Goal: Task Accomplishment & Management: Manage account settings

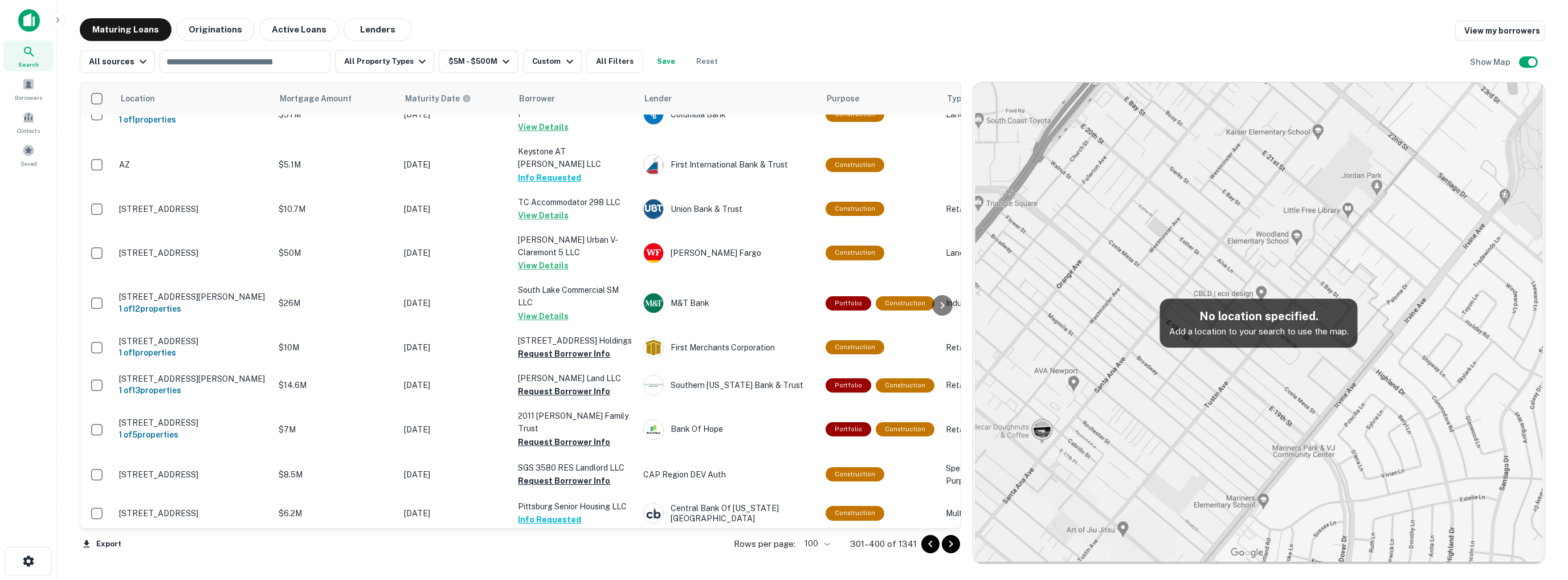
scroll to position [1938, 0]
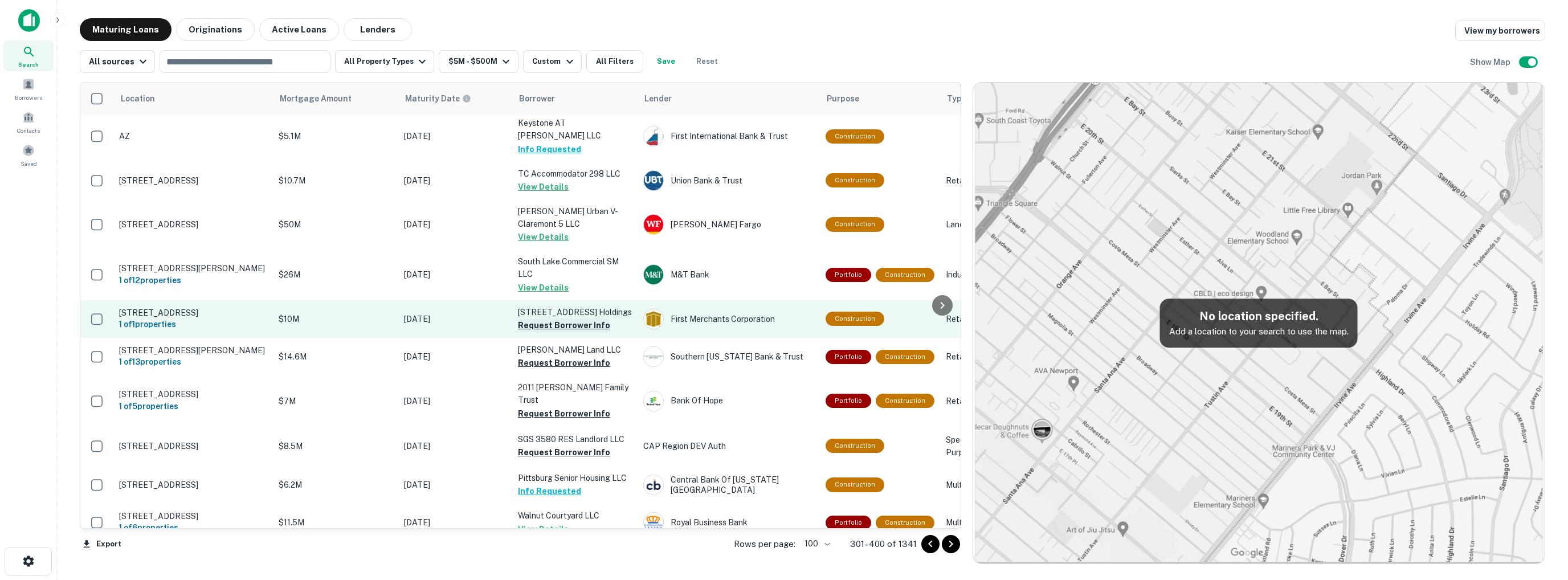
click at [572, 319] on button "Request Borrower Info" at bounding box center [565, 325] width 93 height 13
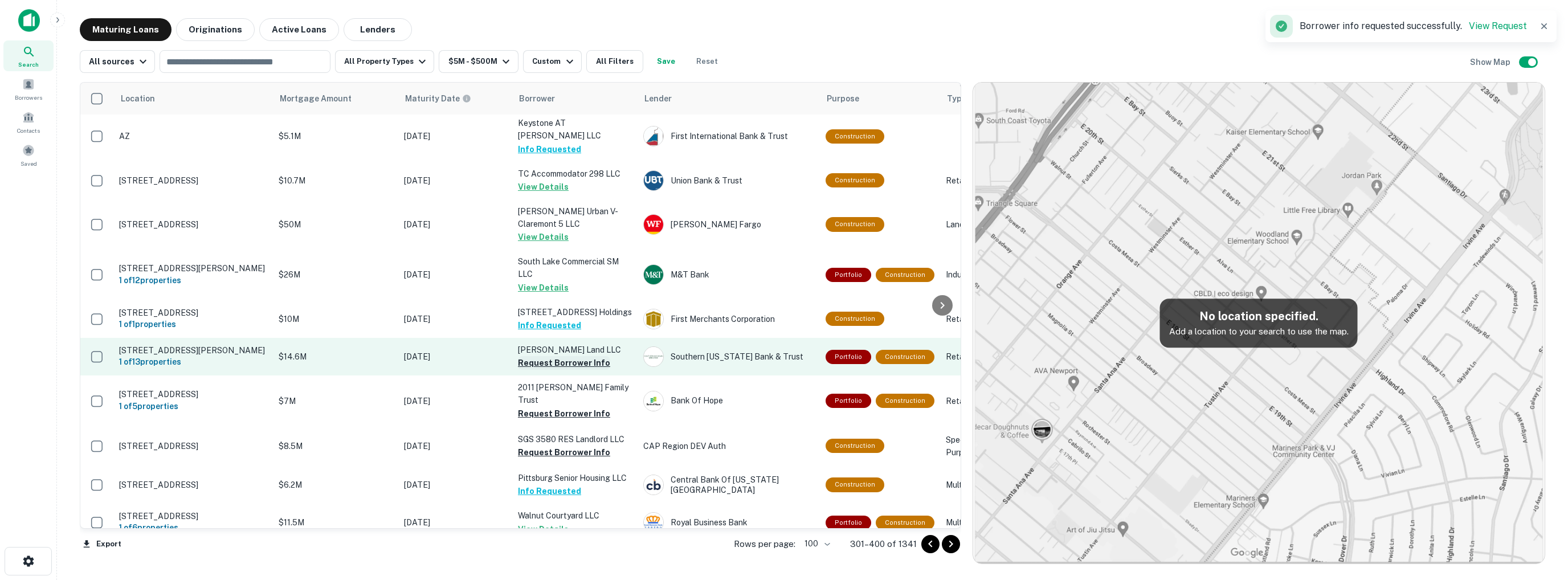
click at [564, 357] on button "Request Borrower Info" at bounding box center [565, 363] width 93 height 13
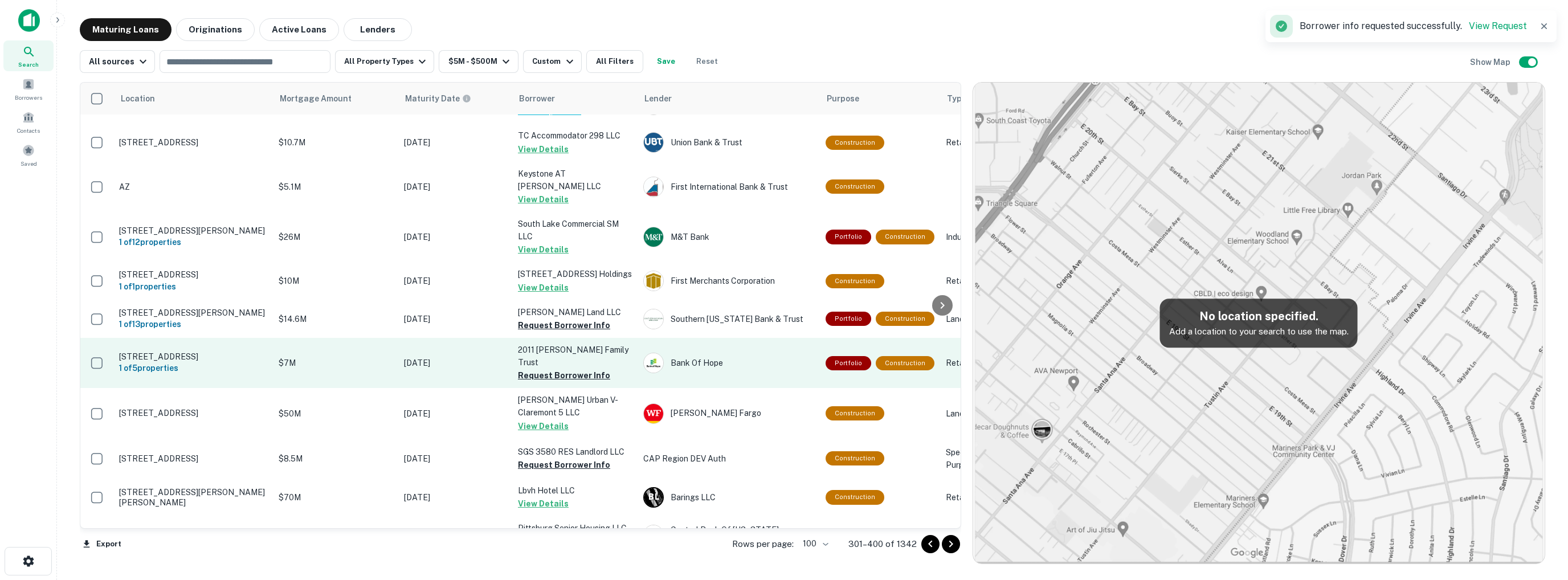
scroll to position [1951, 0]
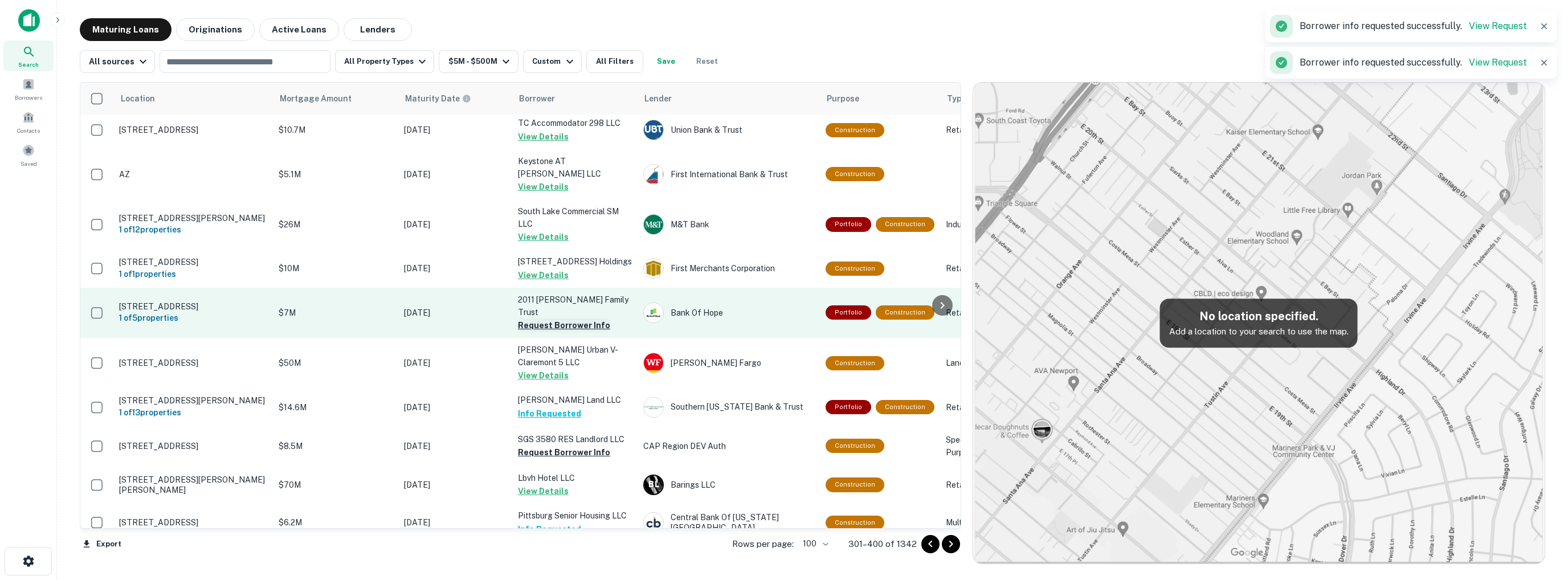
click at [550, 319] on button "Request Borrower Info" at bounding box center [565, 325] width 93 height 13
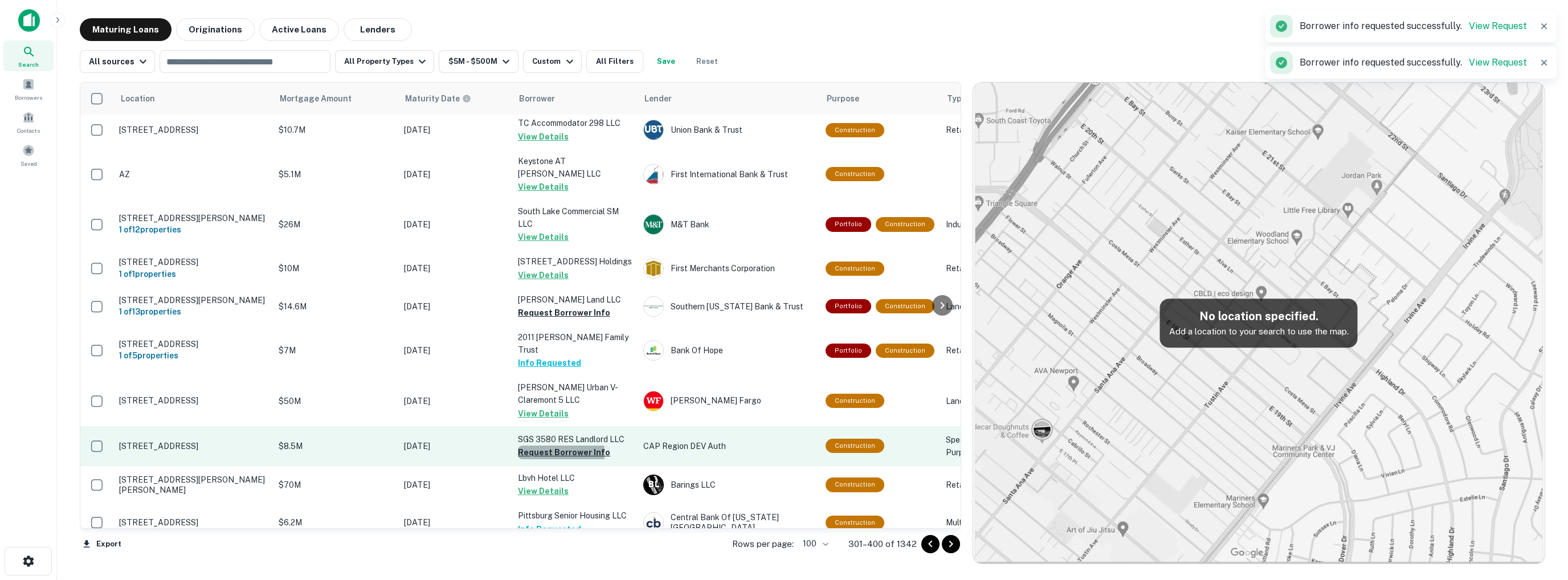
click at [538, 446] on button "Request Borrower Info" at bounding box center [565, 453] width 93 height 13
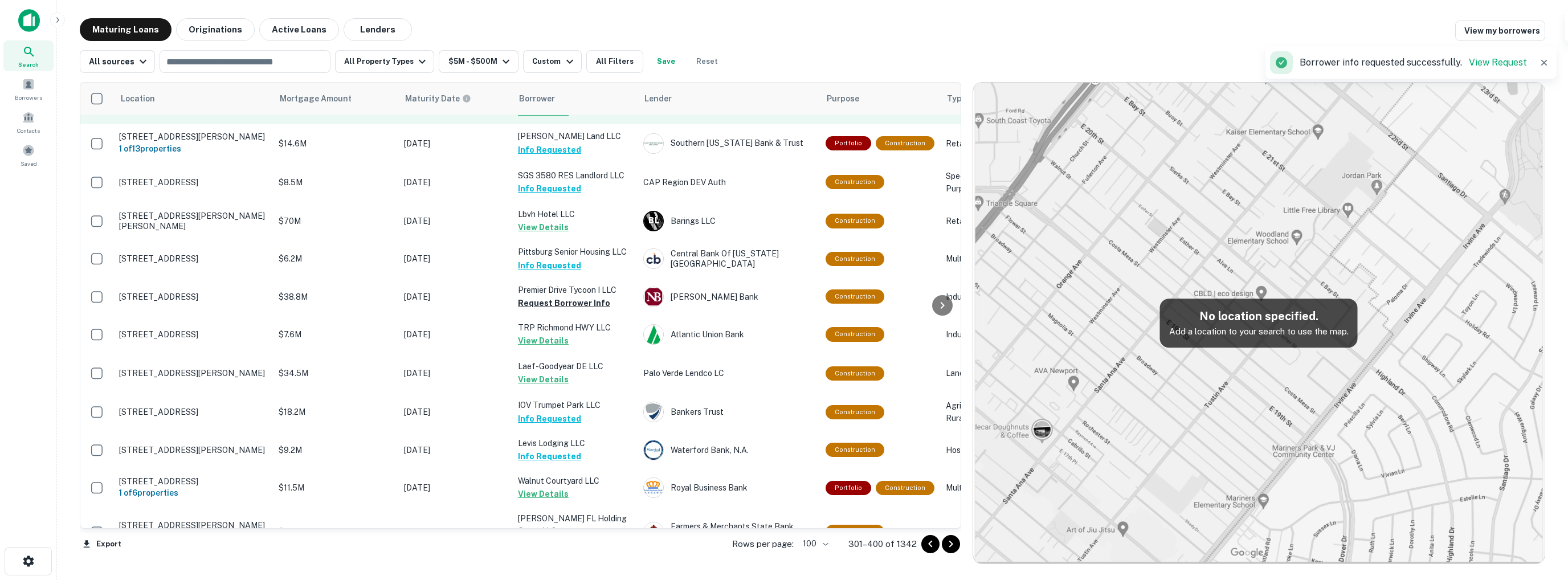
scroll to position [2236, 0]
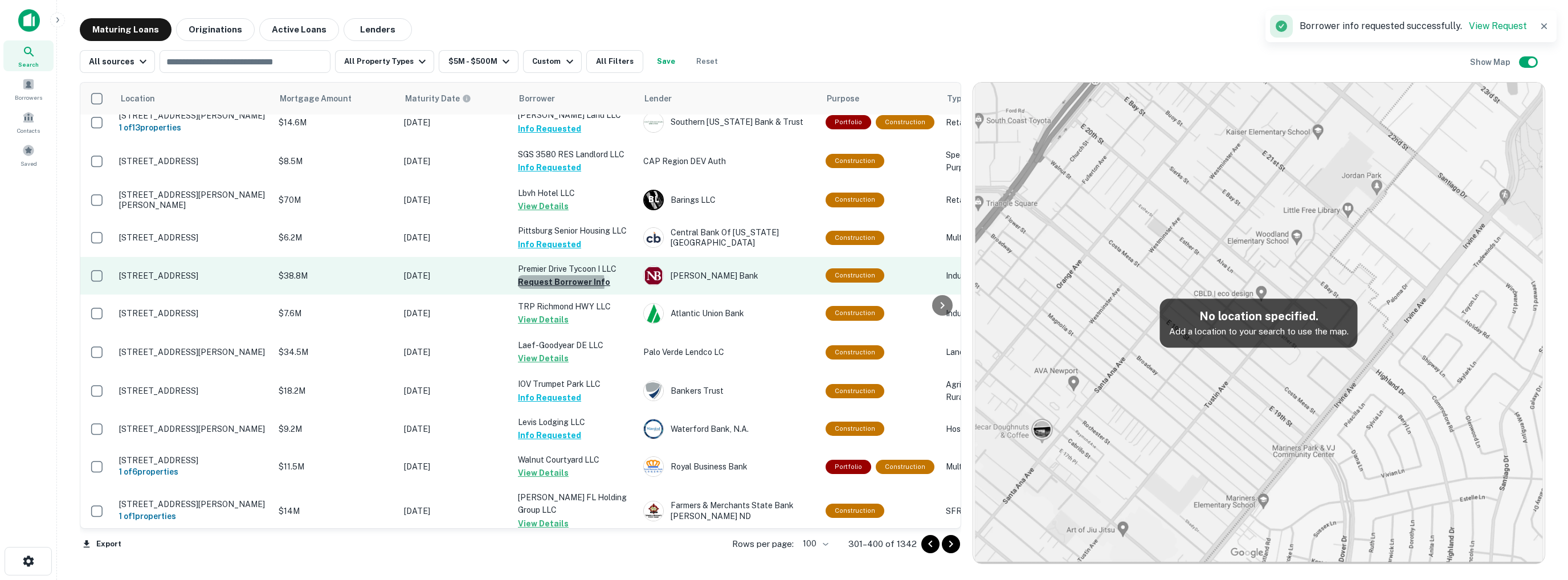
click at [544, 276] on button "Request Borrower Info" at bounding box center [565, 282] width 93 height 13
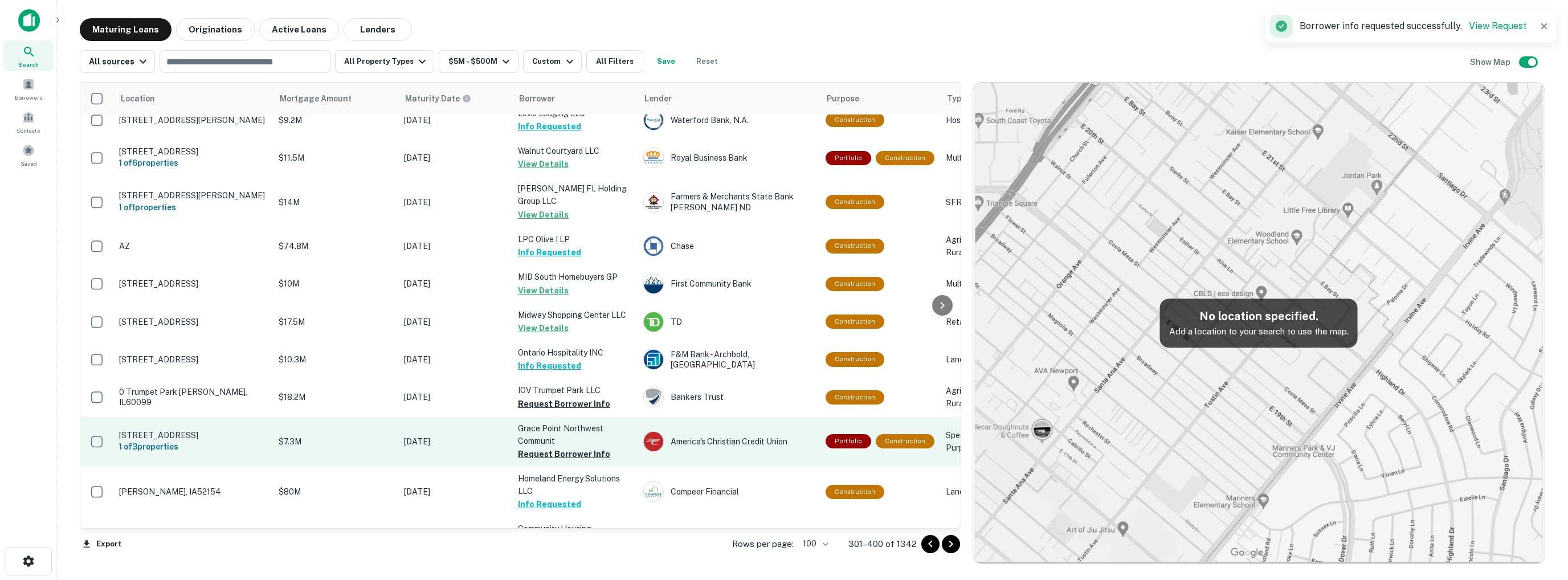
scroll to position [2578, 0]
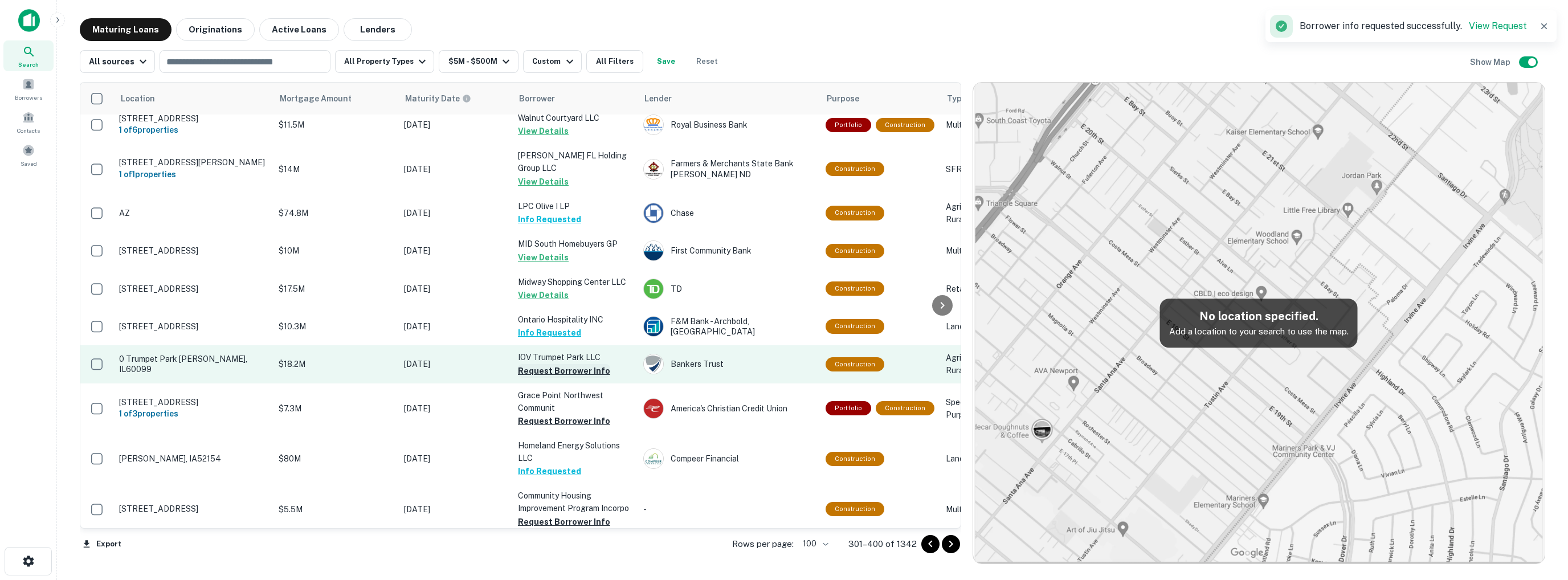
click at [560, 364] on button "Request Borrower Info" at bounding box center [565, 371] width 93 height 13
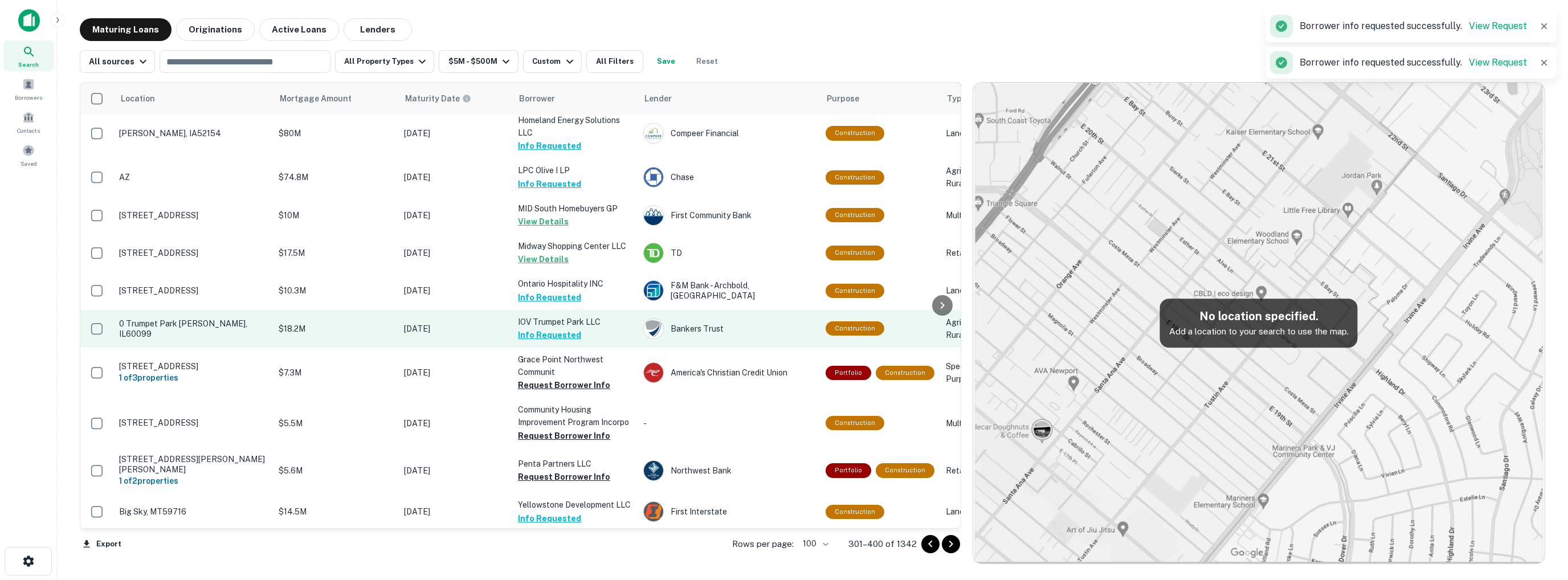
scroll to position [2692, 0]
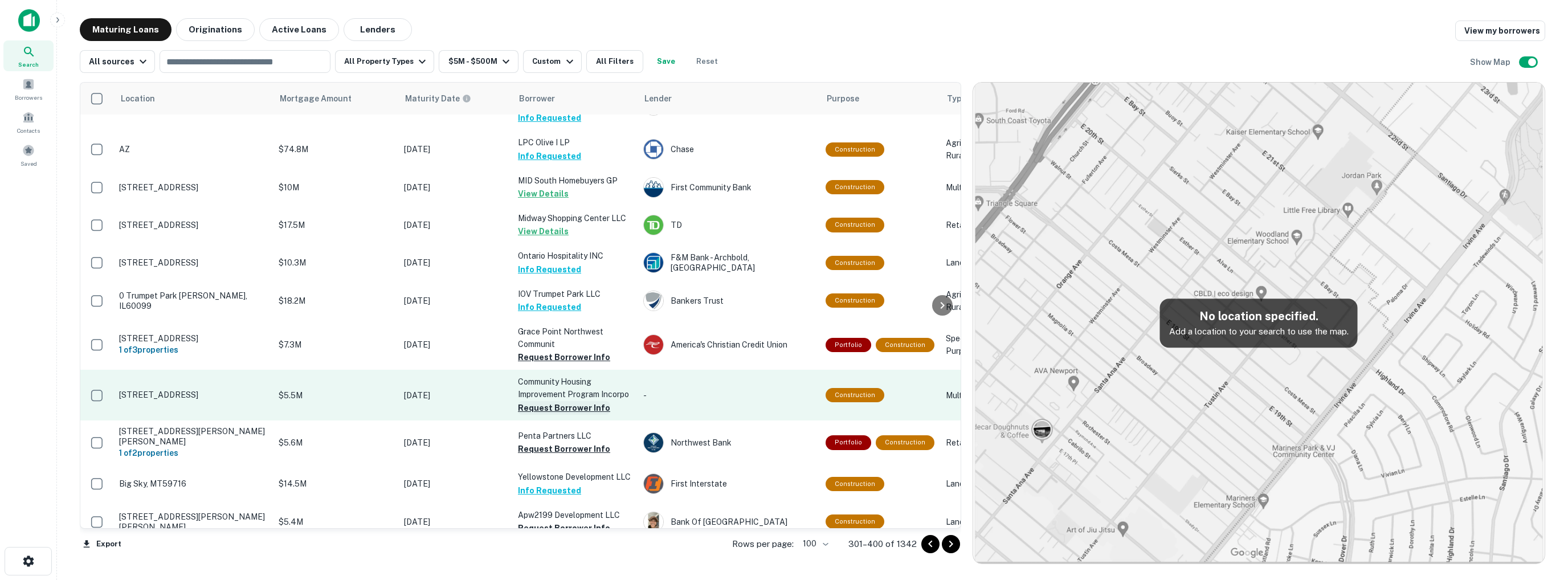
click at [569, 401] on button "Request Borrower Info" at bounding box center [565, 408] width 93 height 13
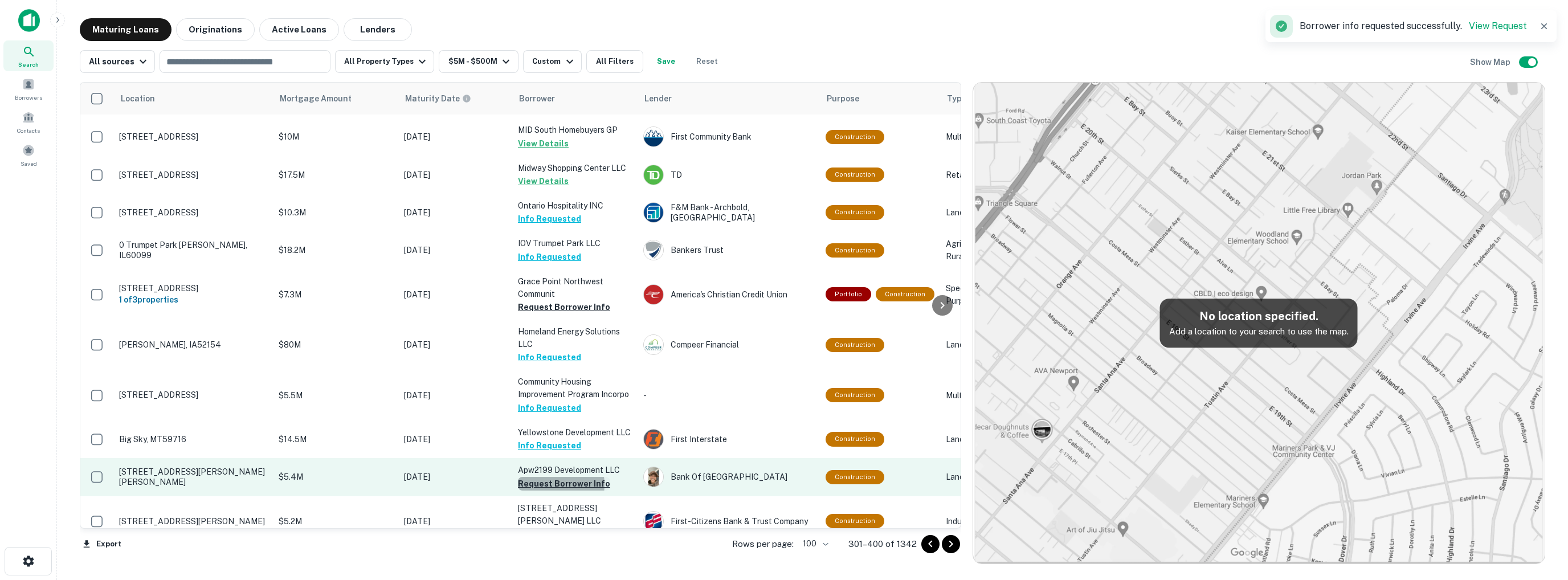
click at [554, 477] on button "Request Borrower Info" at bounding box center [565, 484] width 93 height 13
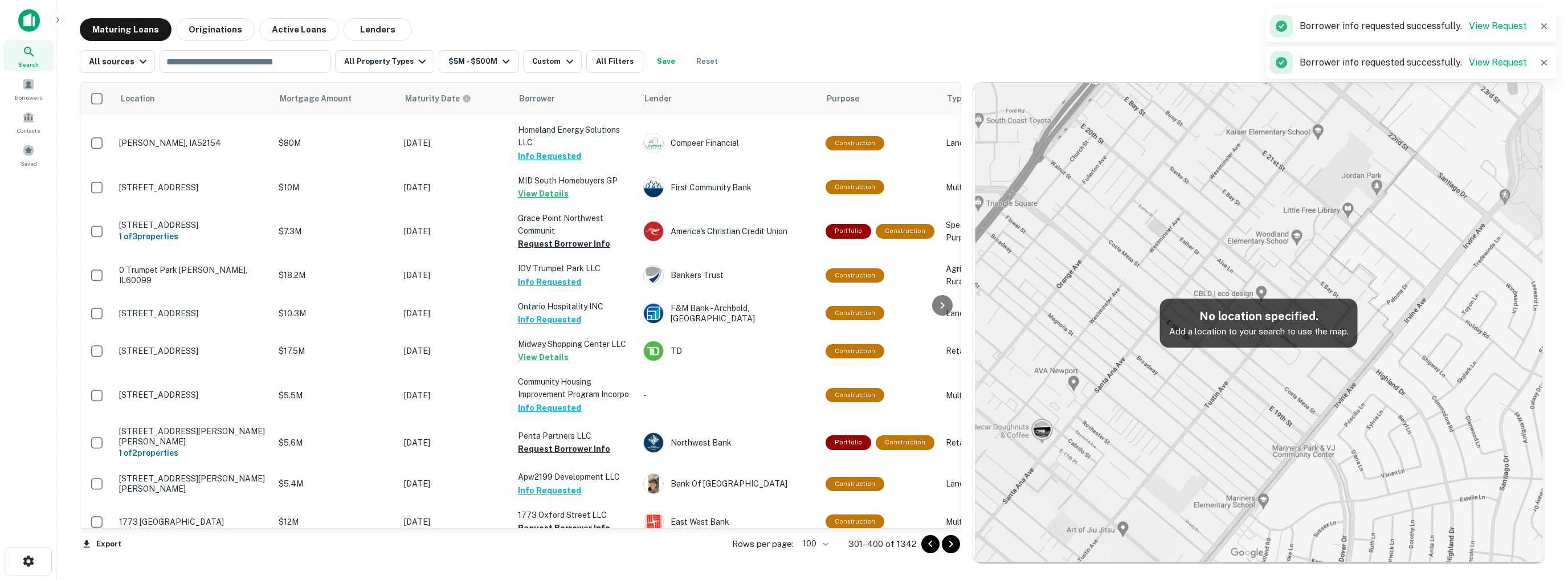
scroll to position [2717, 0]
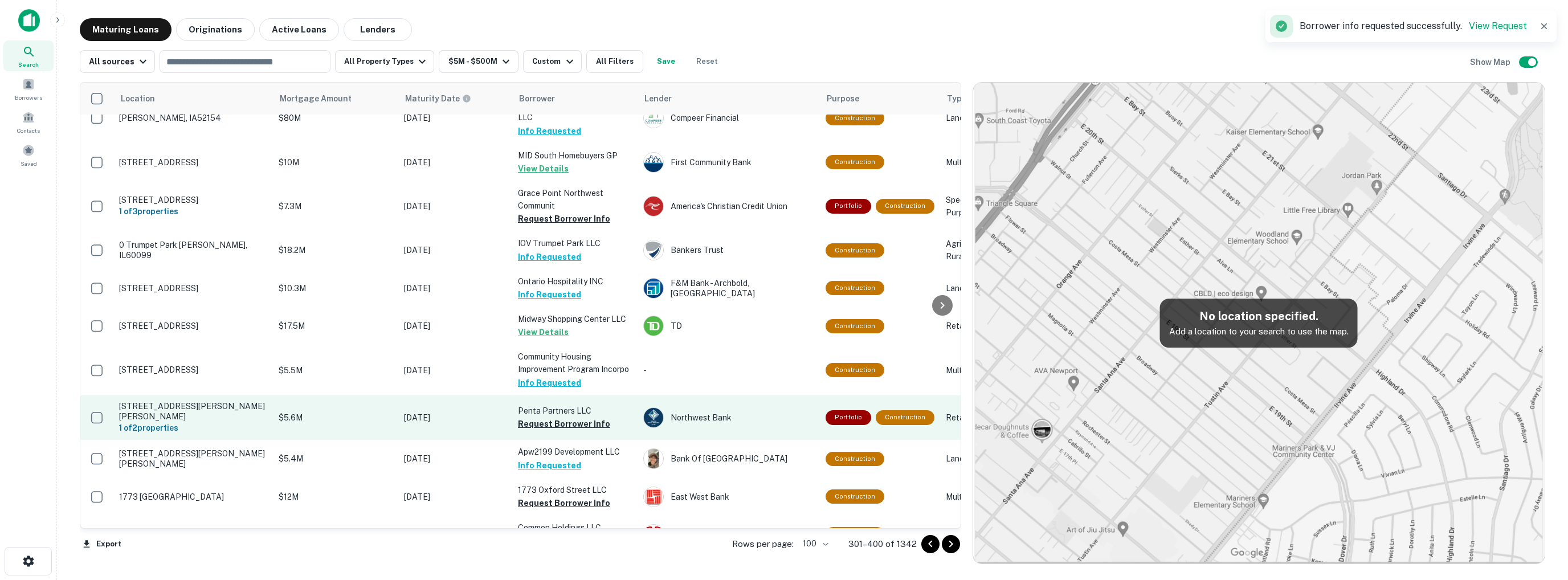
click at [554, 395] on td "Penta Partners LLC Request Borrower Info" at bounding box center [575, 417] width 126 height 45
click at [548, 417] on button "Request Borrower Info" at bounding box center [565, 424] width 93 height 13
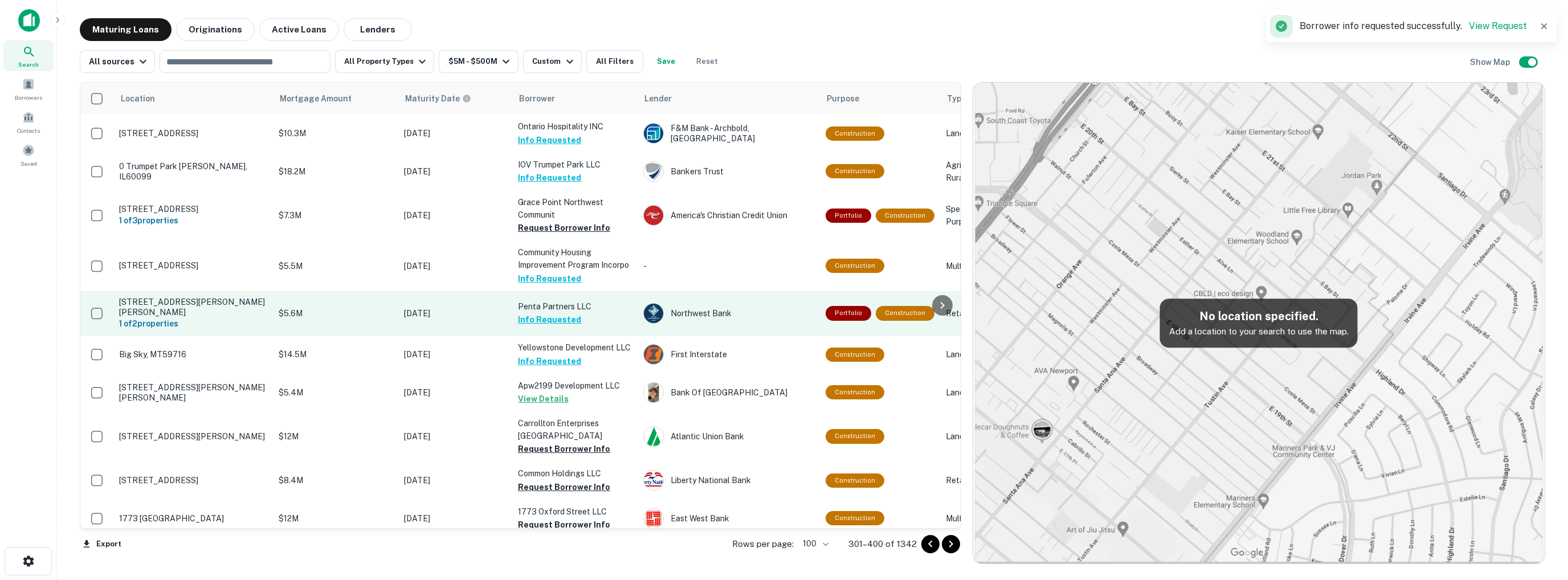
scroll to position [2831, 0]
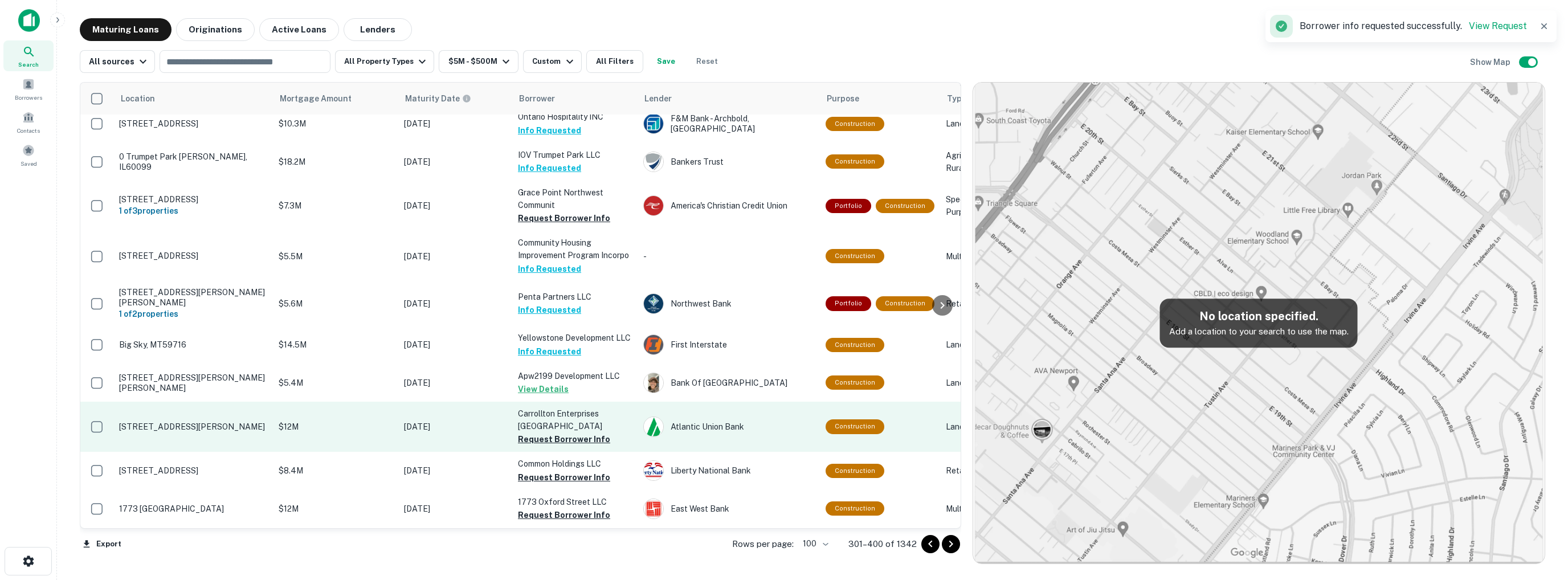
click at [552, 402] on td "Carrollton Enterprises Managem Request Borrower Info" at bounding box center [575, 427] width 126 height 51
click at [538, 432] on button "Request Borrower Info" at bounding box center [565, 439] width 93 height 13
click at [538, 402] on td "Carrollton Enterprises Managem Requesting..." at bounding box center [575, 427] width 126 height 51
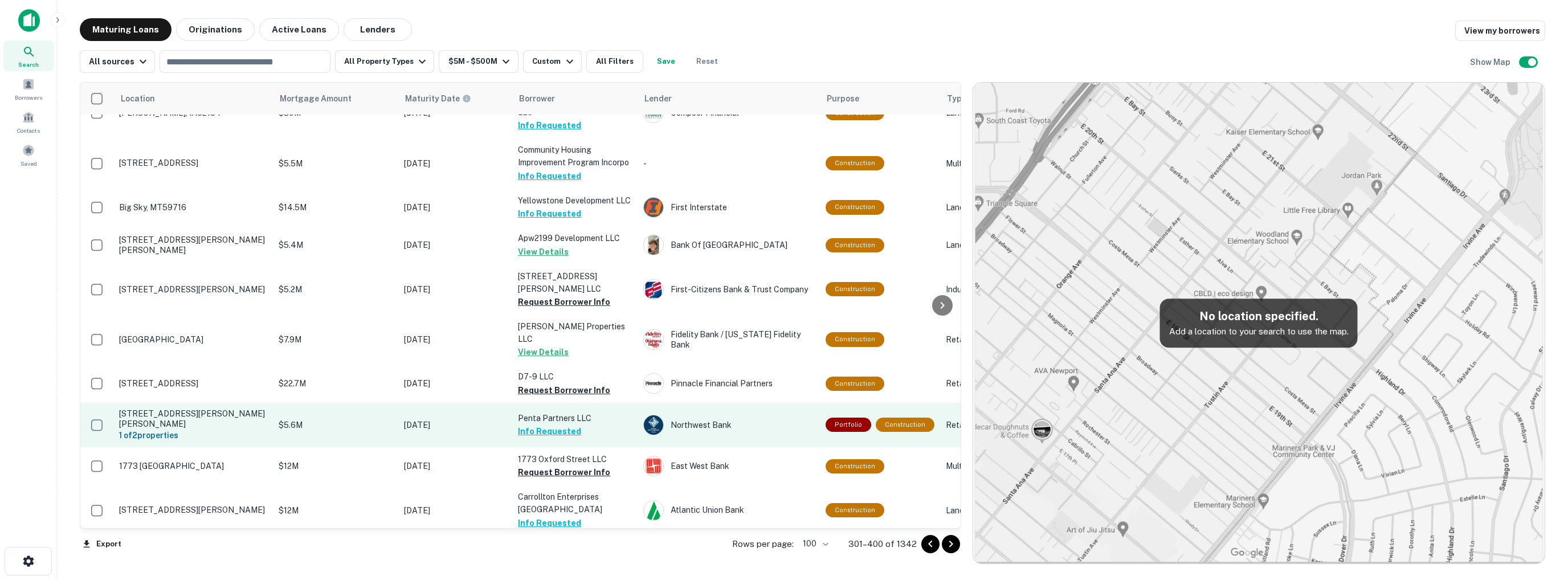
scroll to position [2923, 0]
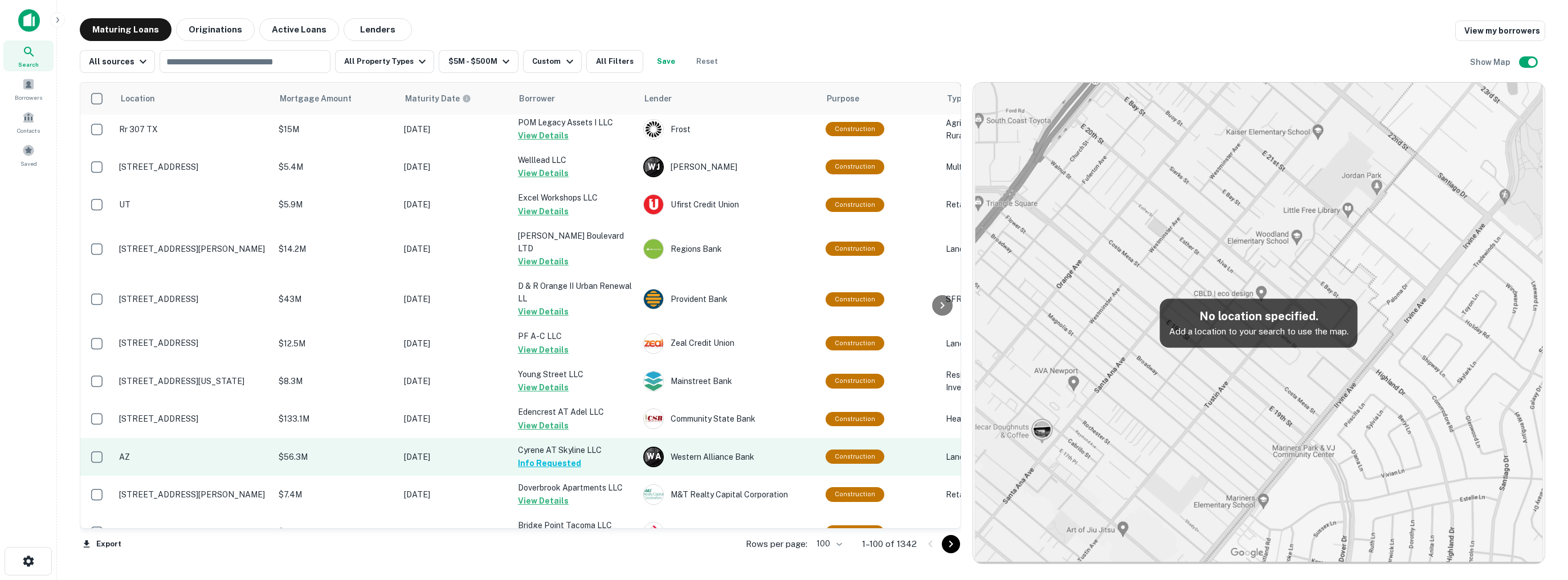
scroll to position [3599, 0]
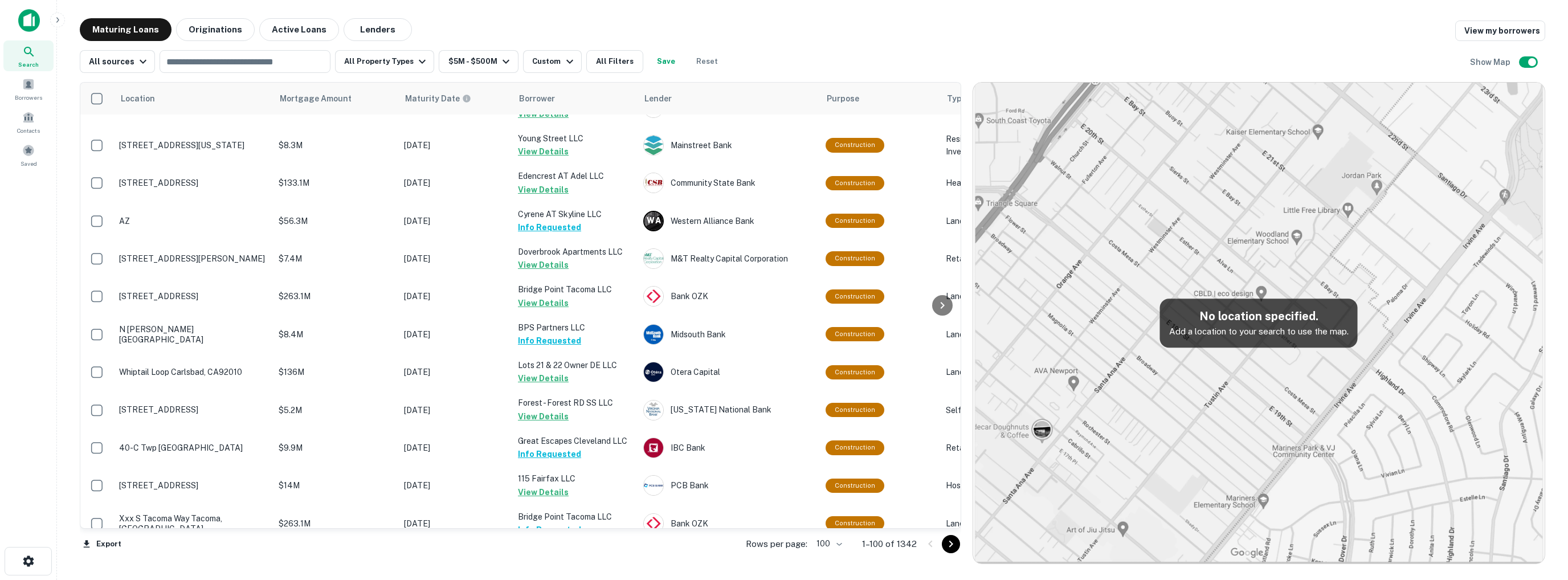
click at [952, 546] on icon "Go to next page" at bounding box center [950, 545] width 13 height 13
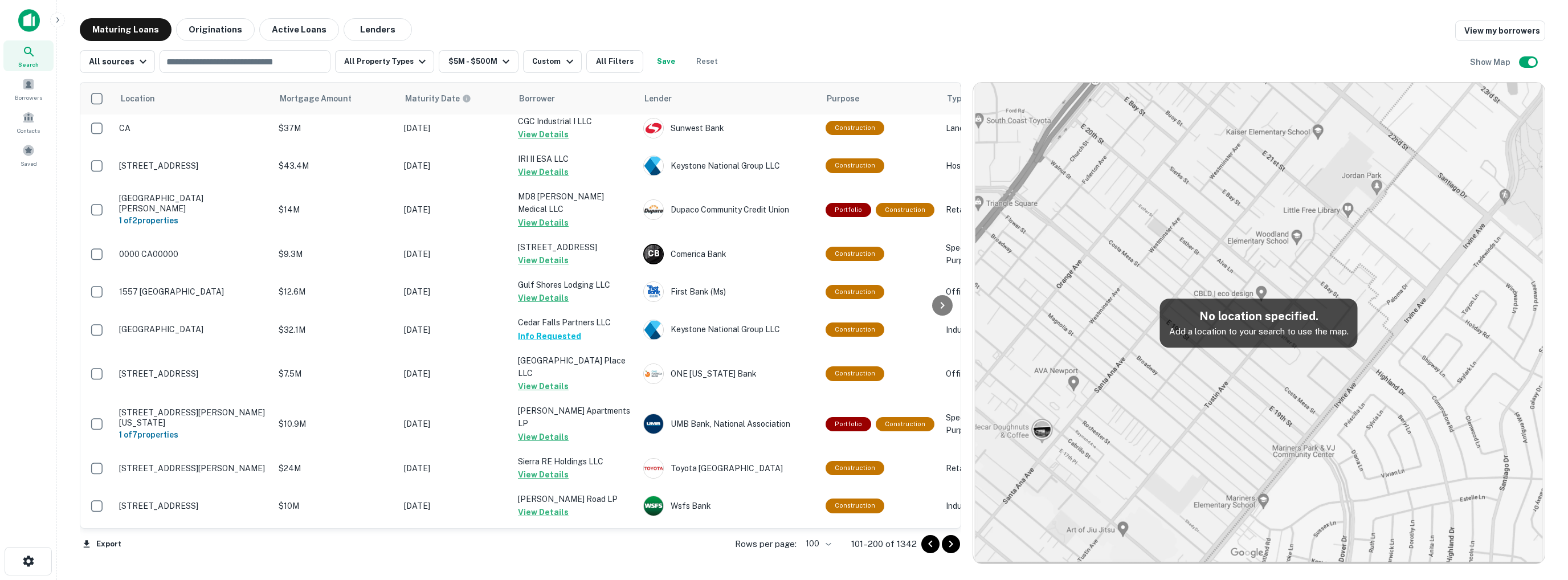
scroll to position [3655, 0]
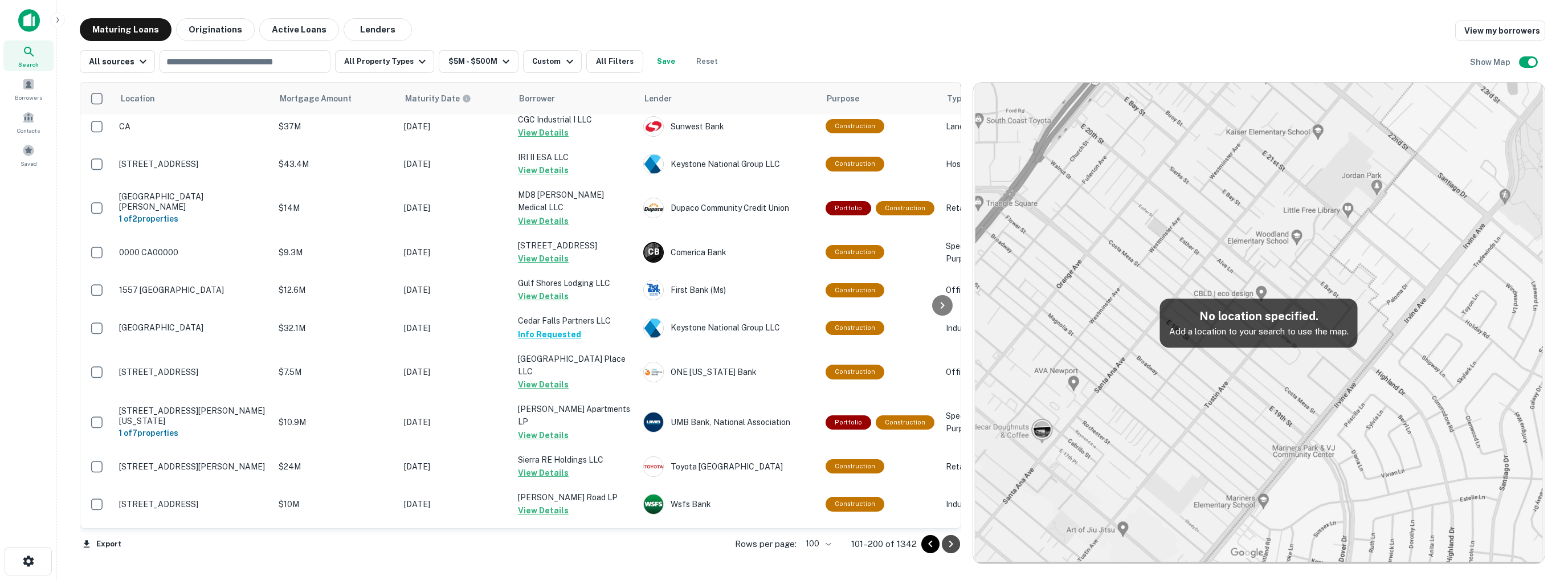
click at [953, 545] on icon "Go to next page" at bounding box center [950, 545] width 13 height 13
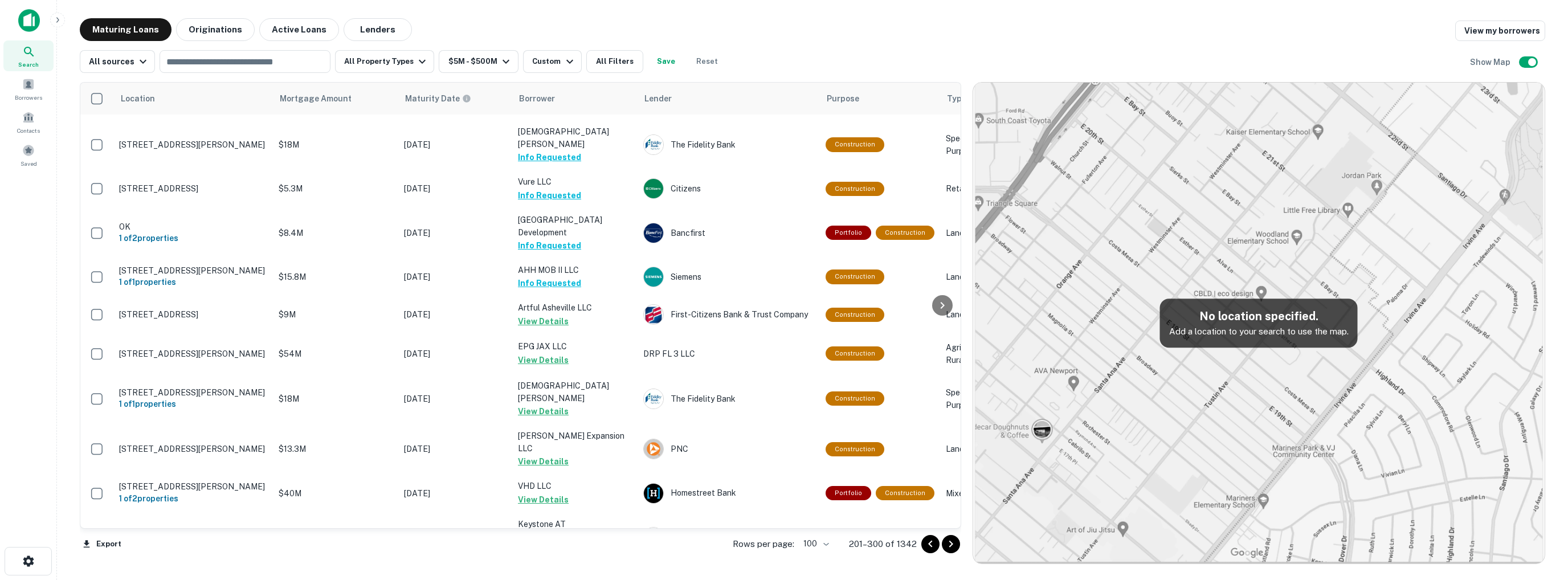
scroll to position [3696, 0]
click at [953, 545] on icon "Go to next page" at bounding box center [950, 545] width 13 height 13
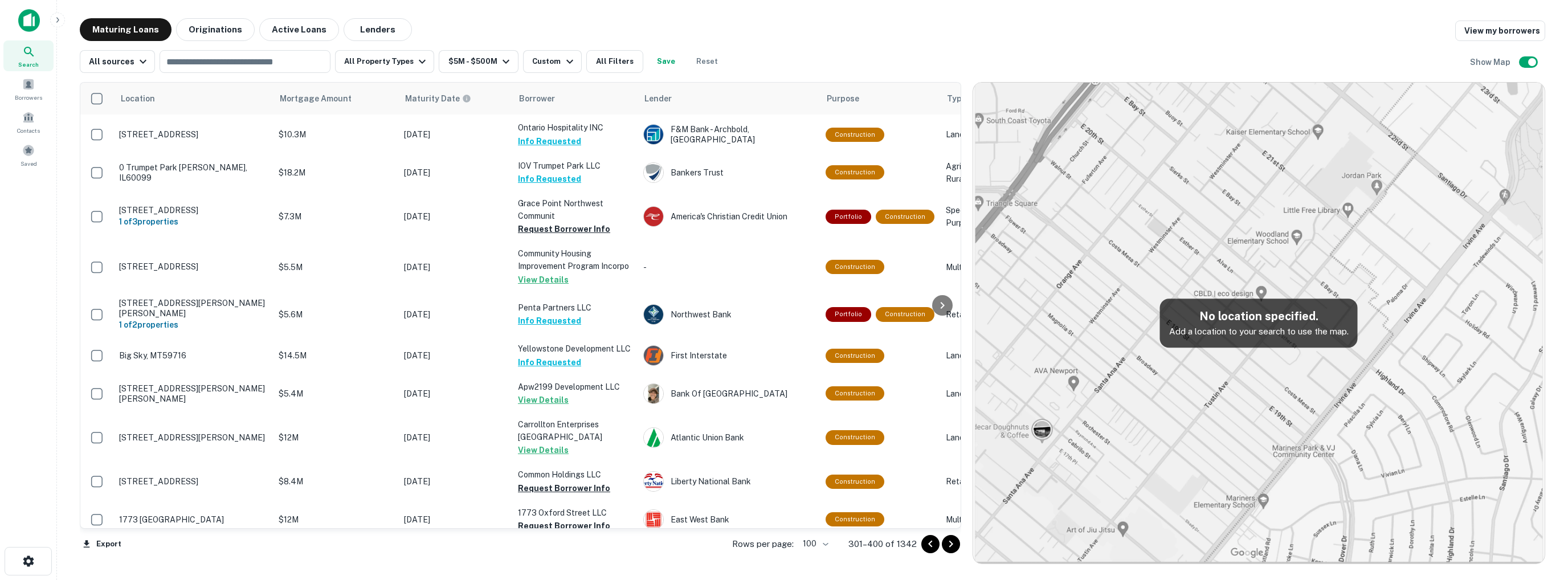
scroll to position [2907, 0]
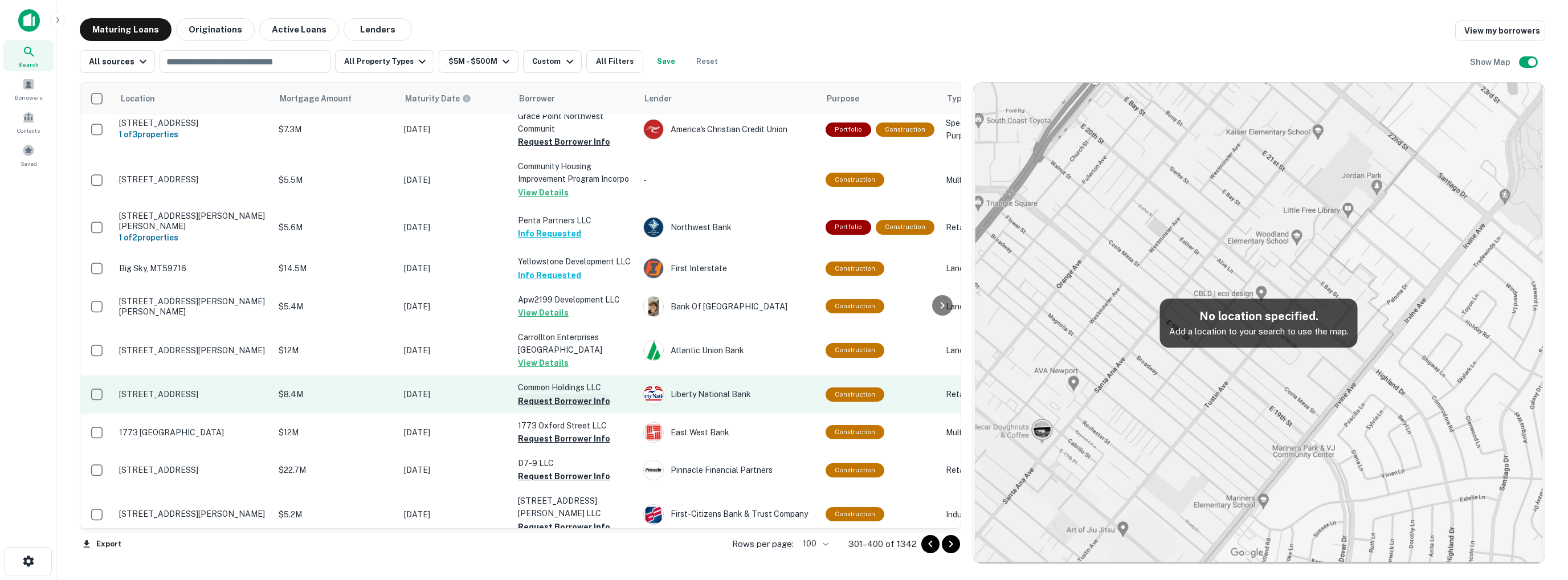
click at [560, 395] on button "Request Borrower Info" at bounding box center [565, 401] width 93 height 13
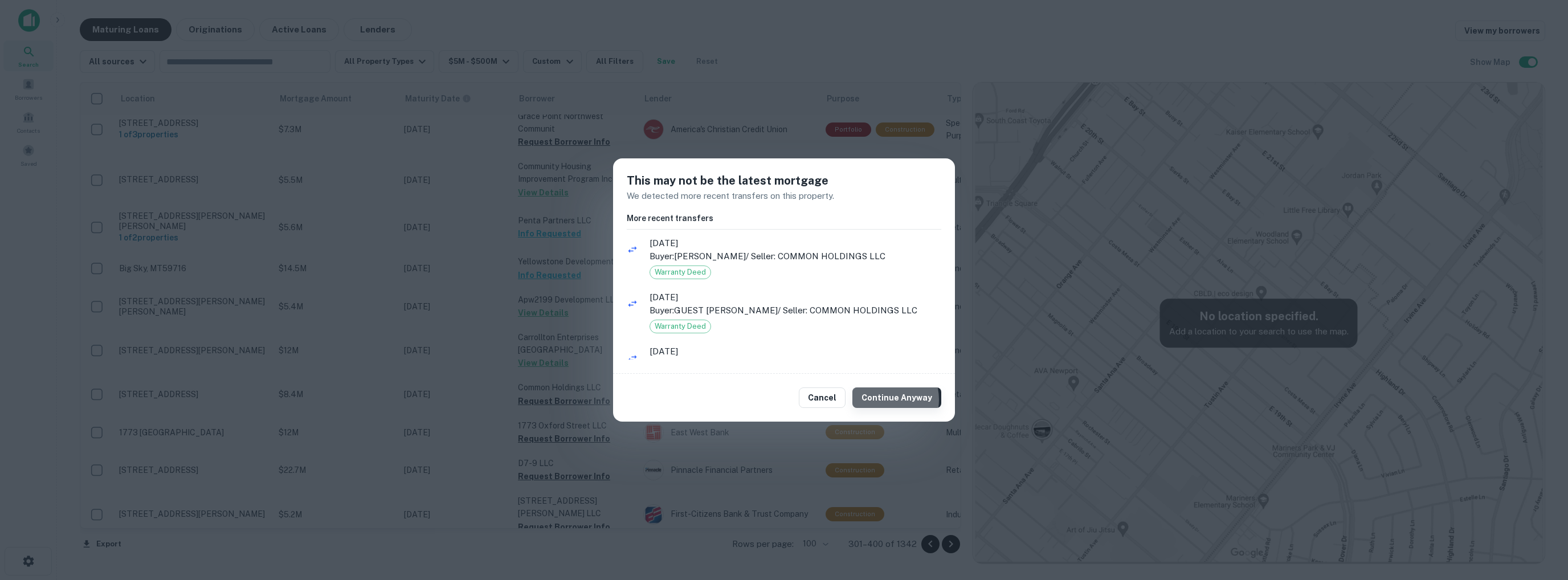
click at [884, 400] on button "Continue Anyway" at bounding box center [896, 398] width 88 height 20
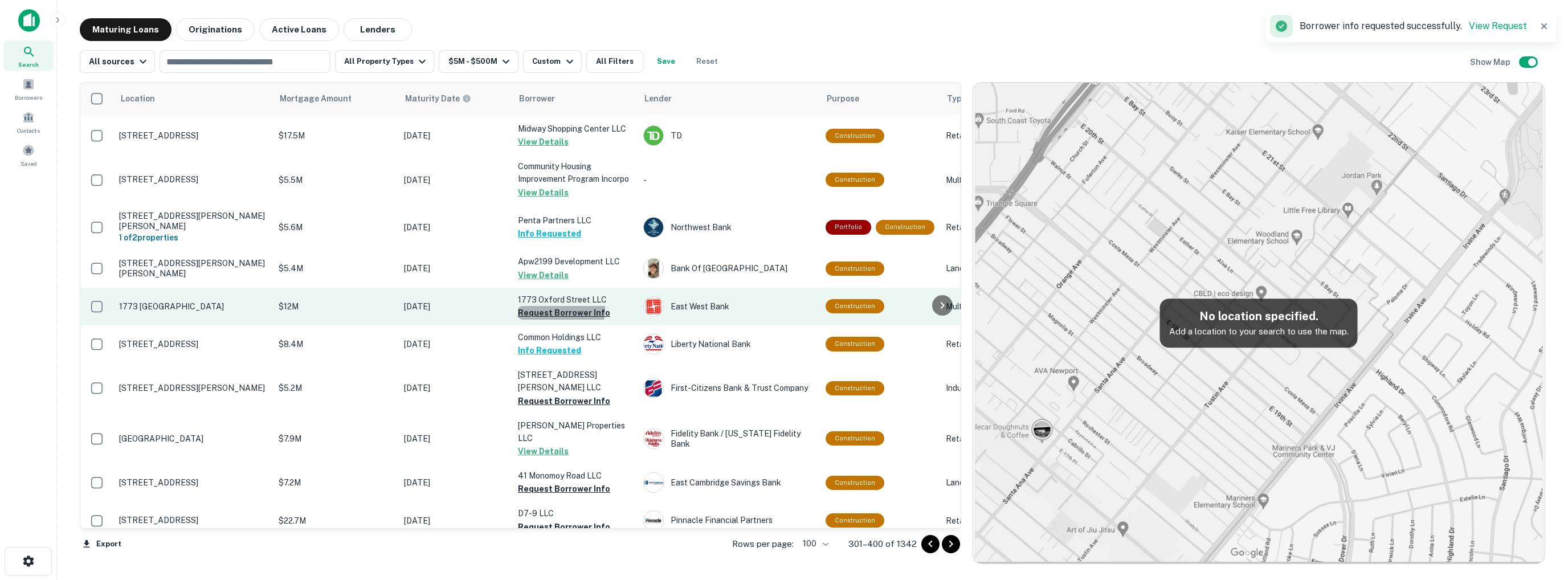
click at [556, 306] on button "Request Borrower Info" at bounding box center [565, 313] width 93 height 13
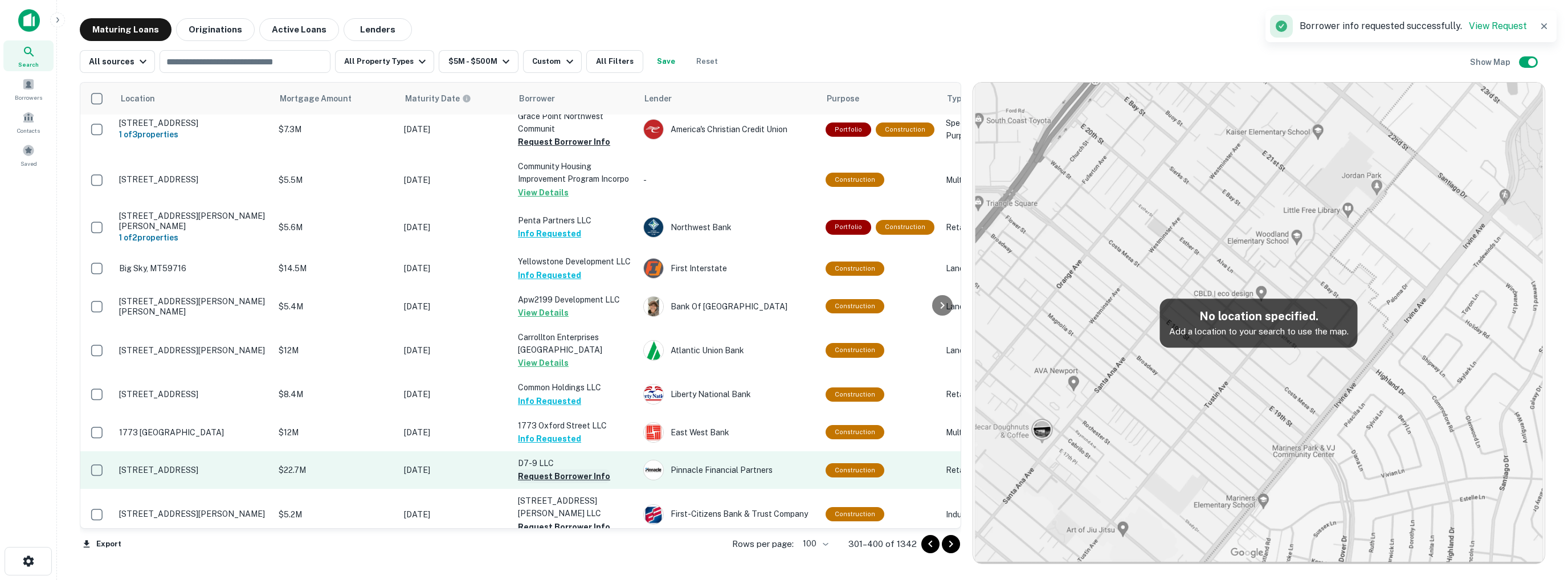
click at [564, 470] on button "Request Borrower Info" at bounding box center [565, 476] width 93 height 13
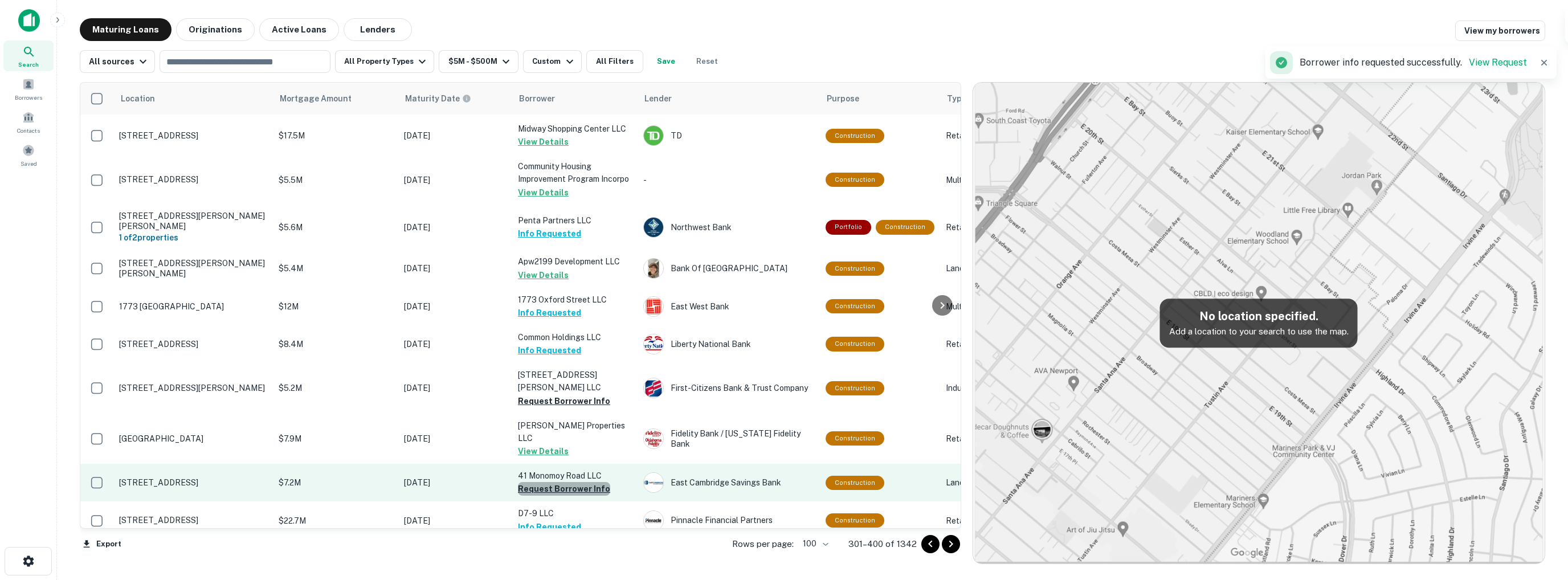
click at [565, 482] on button "Request Borrower Info" at bounding box center [565, 489] width 93 height 13
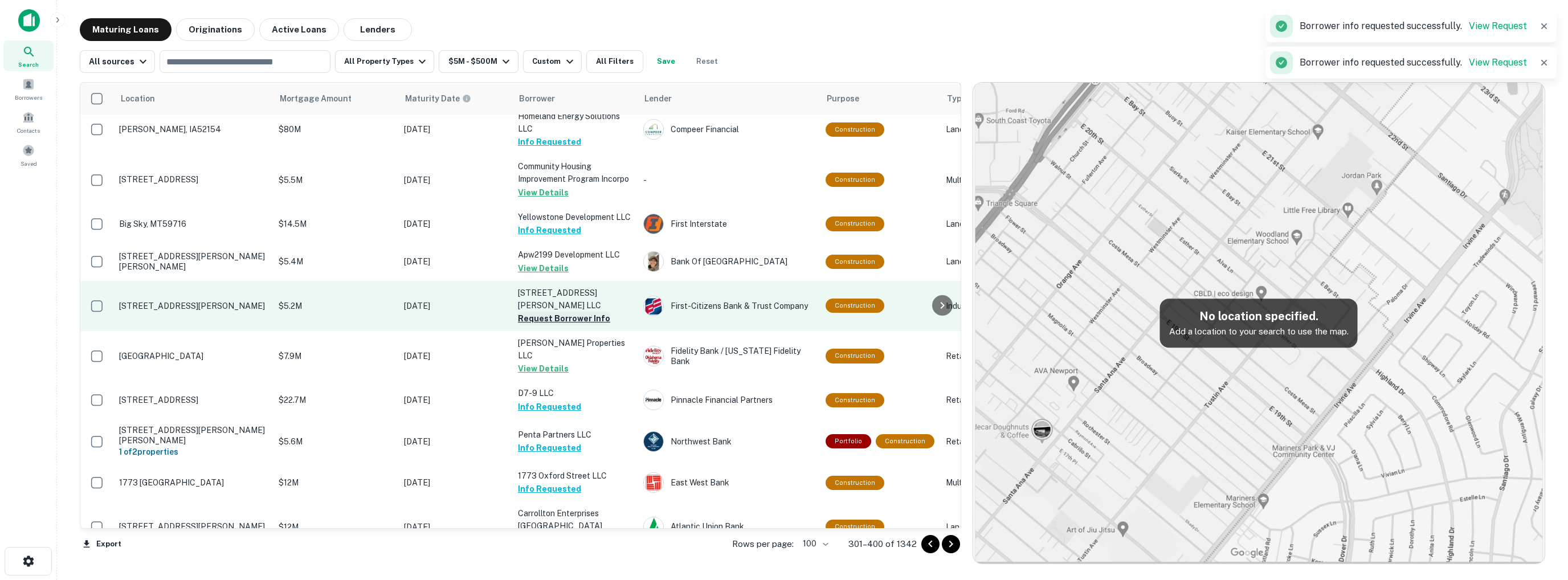
click at [567, 312] on button "Request Borrower Info" at bounding box center [565, 319] width 93 height 13
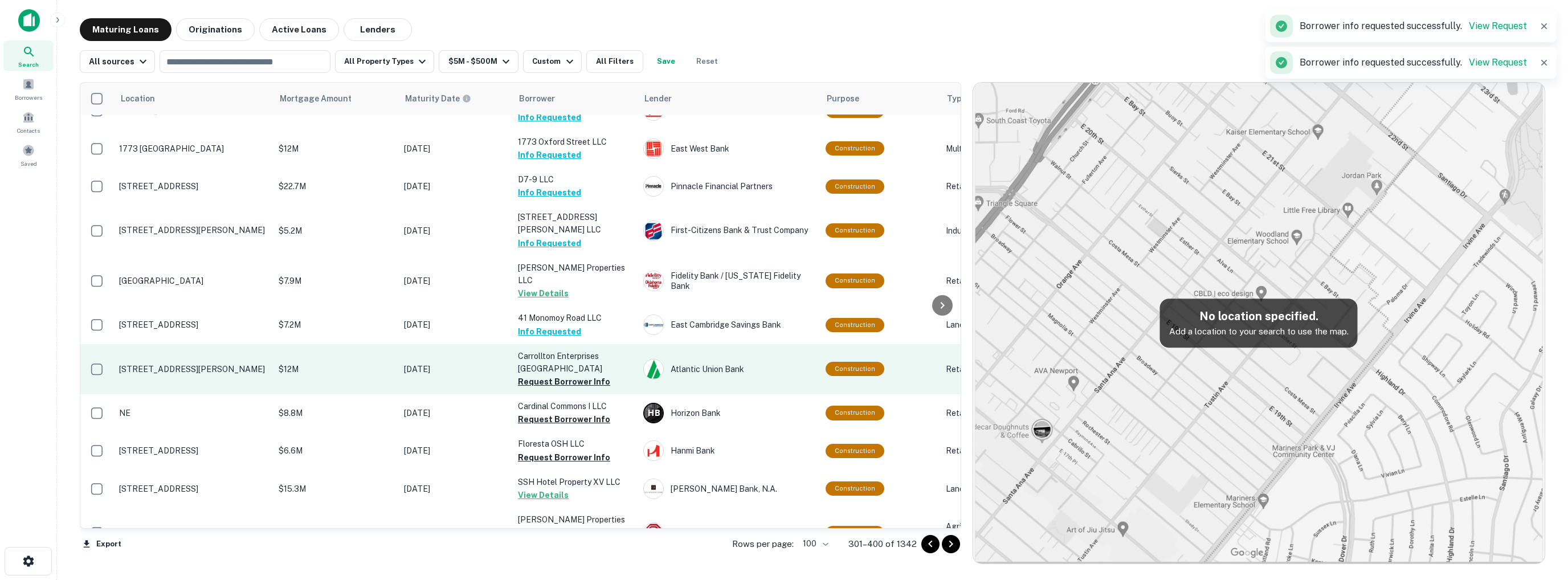
scroll to position [3193, 0]
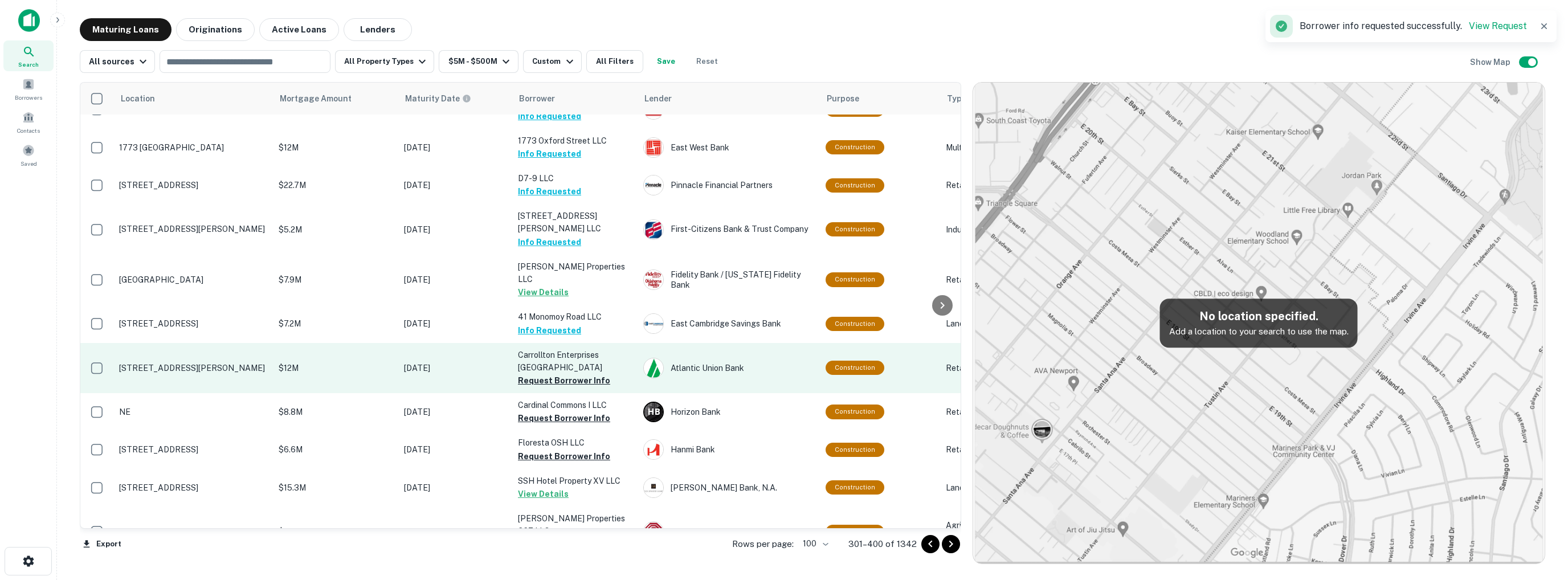
click at [554, 343] on td "Carrollton Enterprises Managem Request Borrower Info" at bounding box center [575, 368] width 126 height 51
click at [554, 374] on button "Request Borrower Info" at bounding box center [565, 381] width 93 height 13
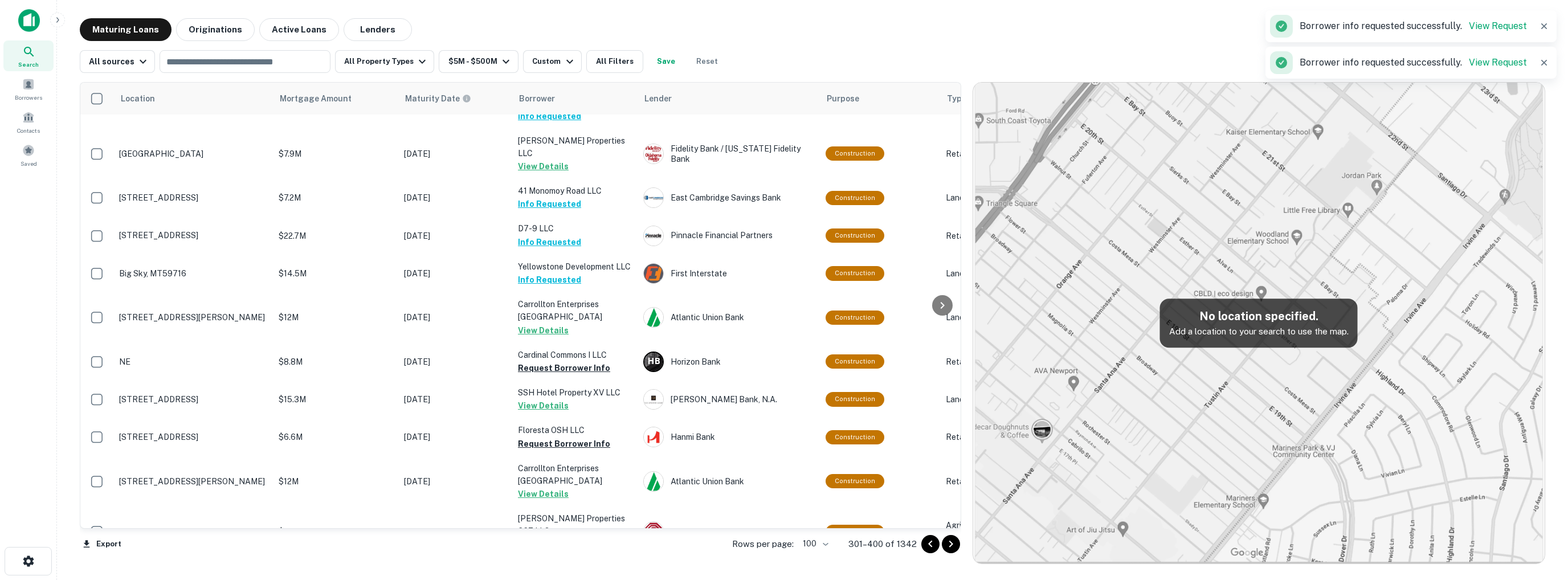
scroll to position [3180, 0]
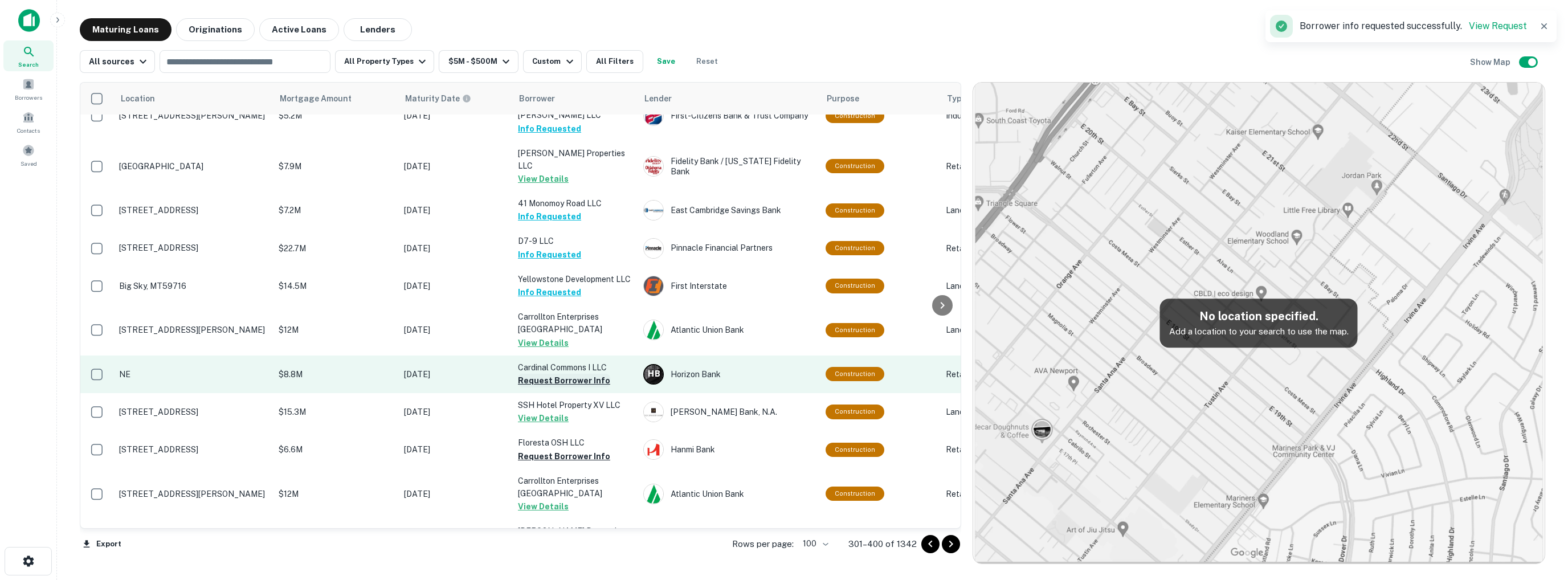
click at [550, 374] on button "Request Borrower Info" at bounding box center [565, 381] width 93 height 13
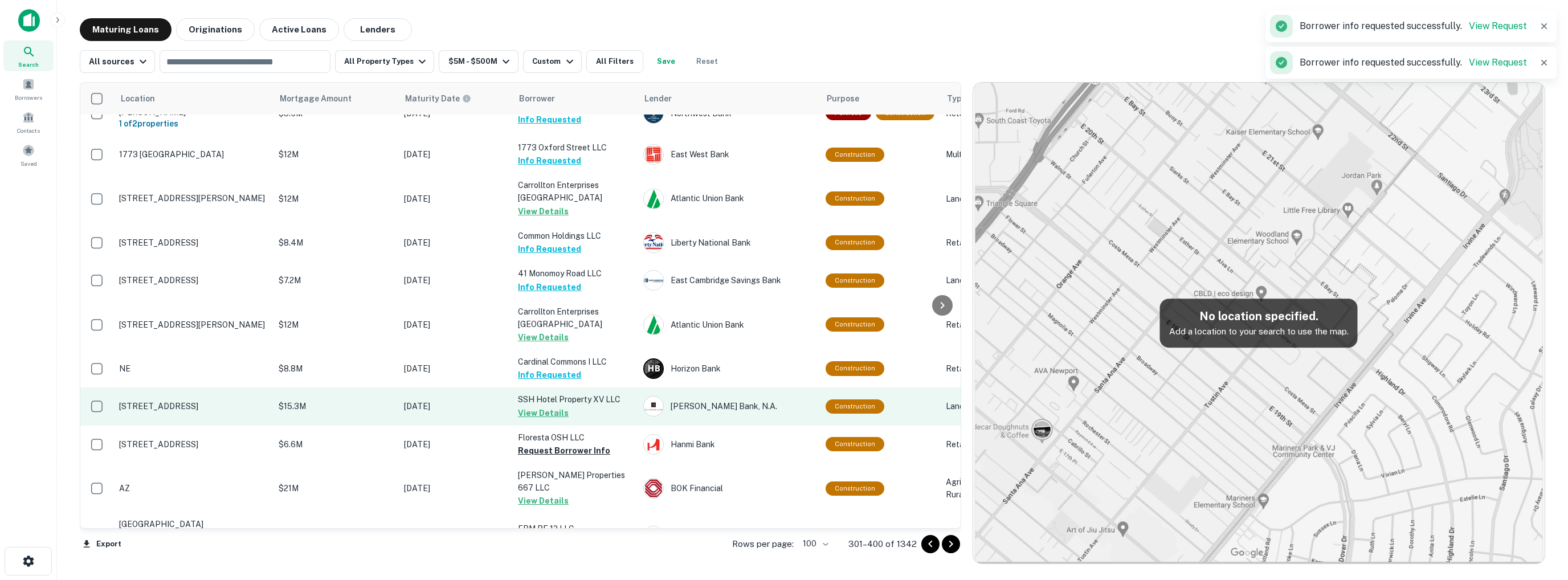
scroll to position [3236, 0]
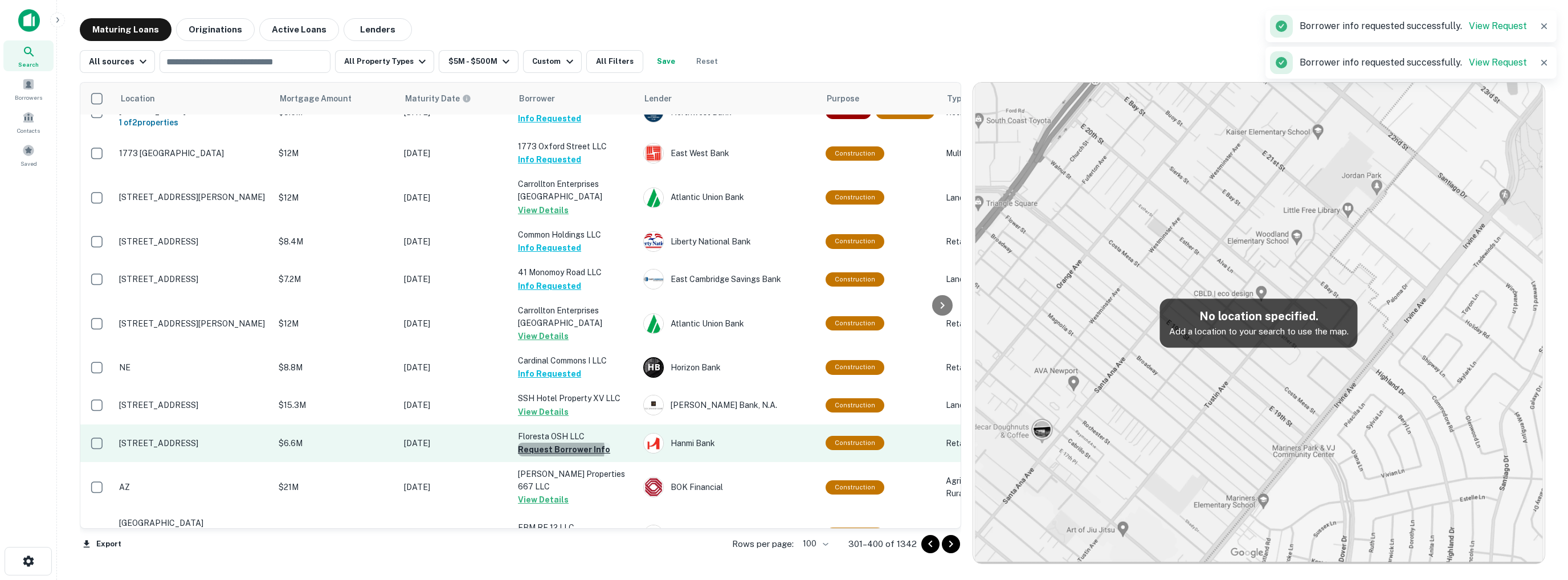
click at [553, 443] on button "Request Borrower Info" at bounding box center [565, 449] width 93 height 13
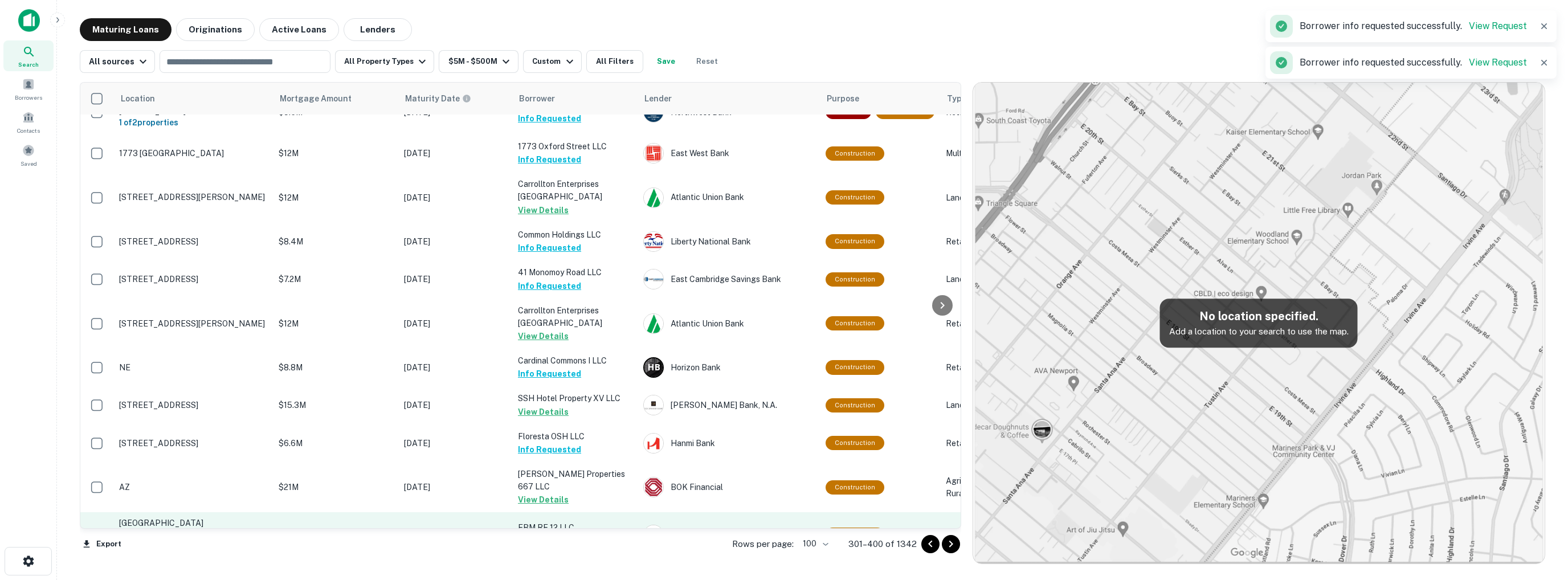
scroll to position [3294, 0]
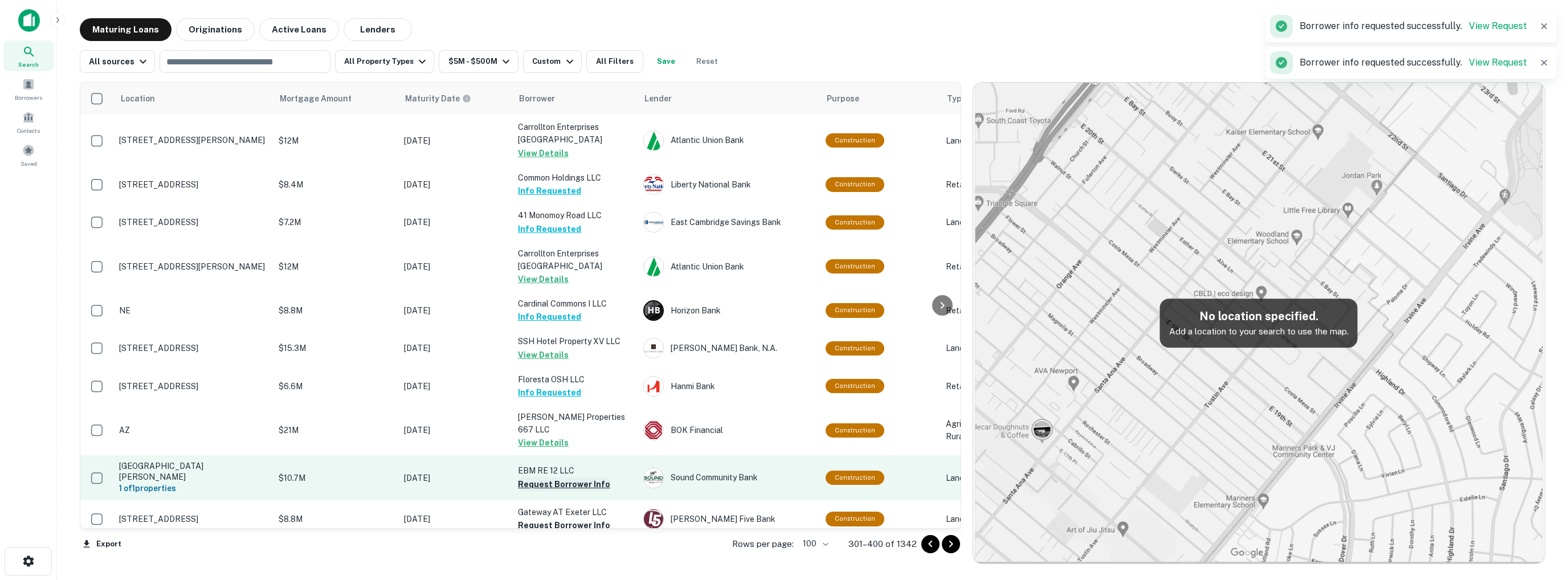
click at [567, 478] on button "Request Borrower Info" at bounding box center [565, 485] width 93 height 13
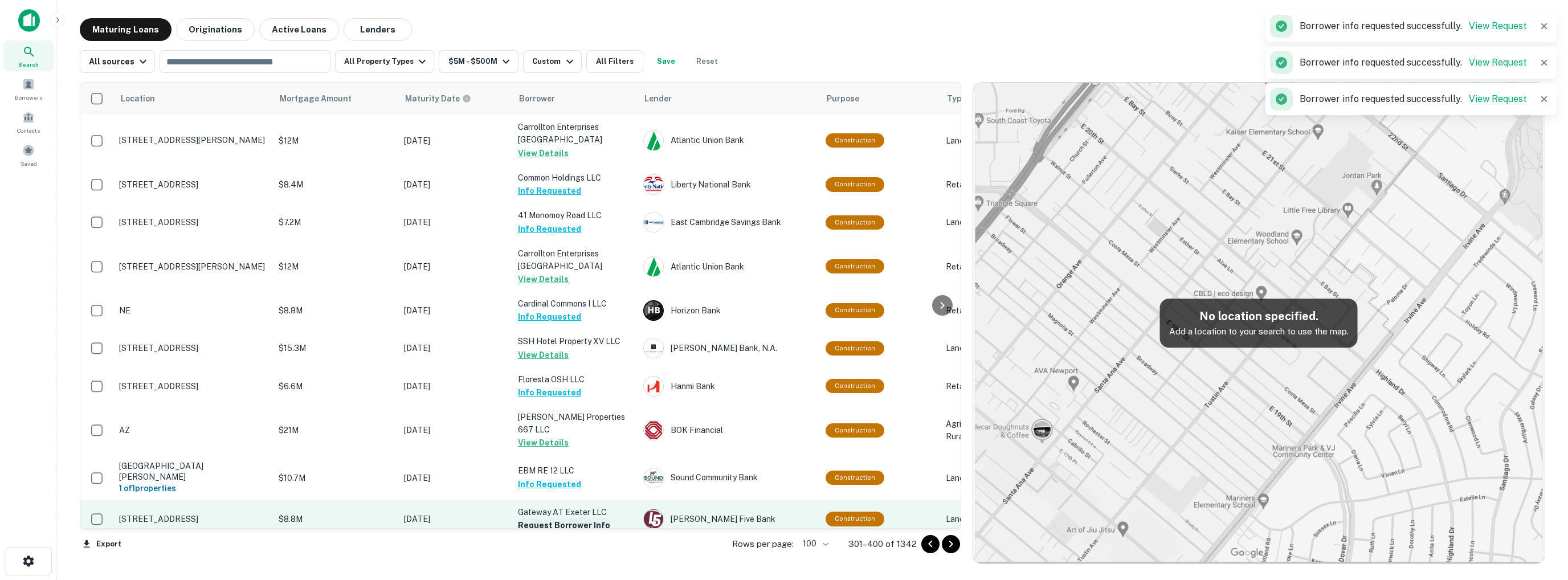
click at [581, 518] on button "Request Borrower Info" at bounding box center [565, 525] width 93 height 13
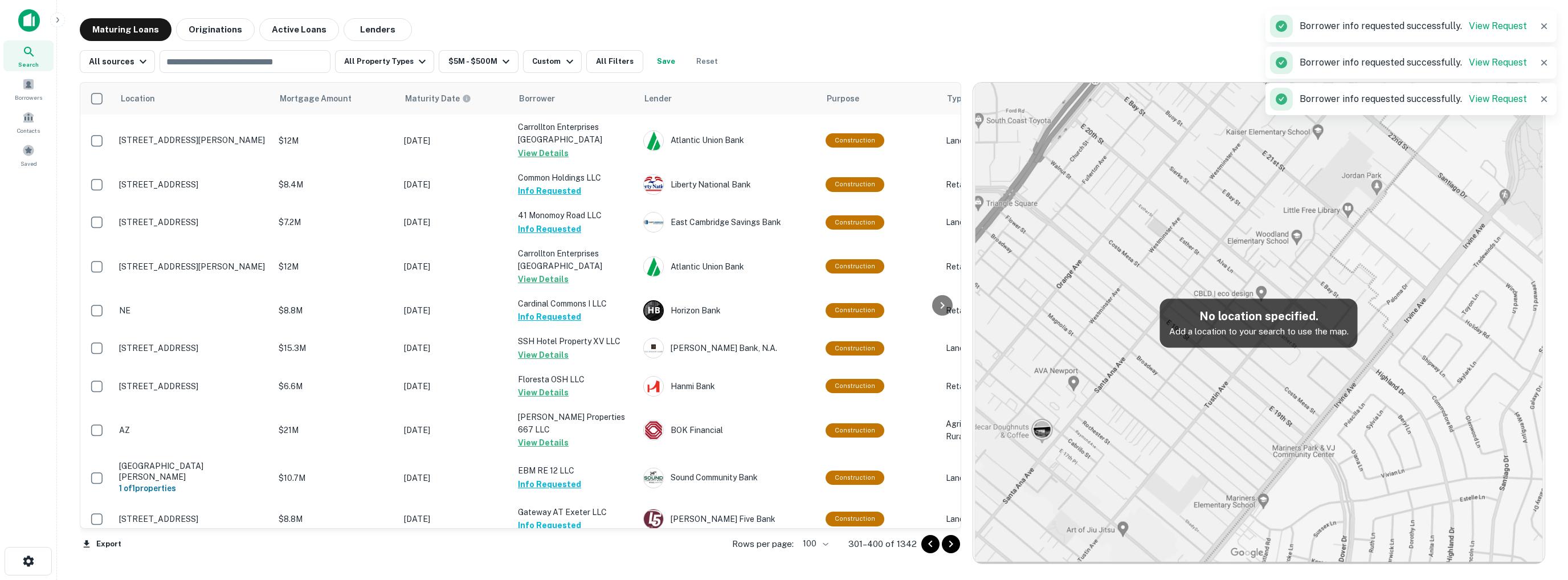
scroll to position [3408, 0]
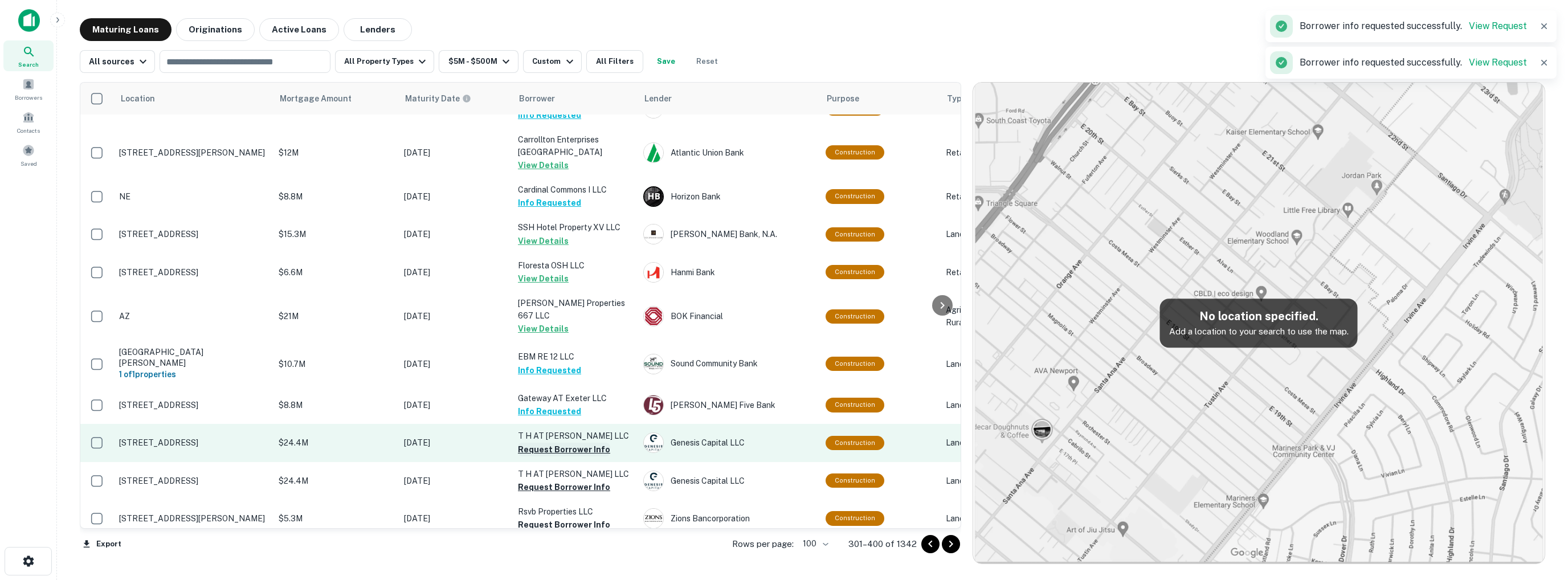
click at [559, 443] on button "Request Borrower Info" at bounding box center [565, 449] width 93 height 13
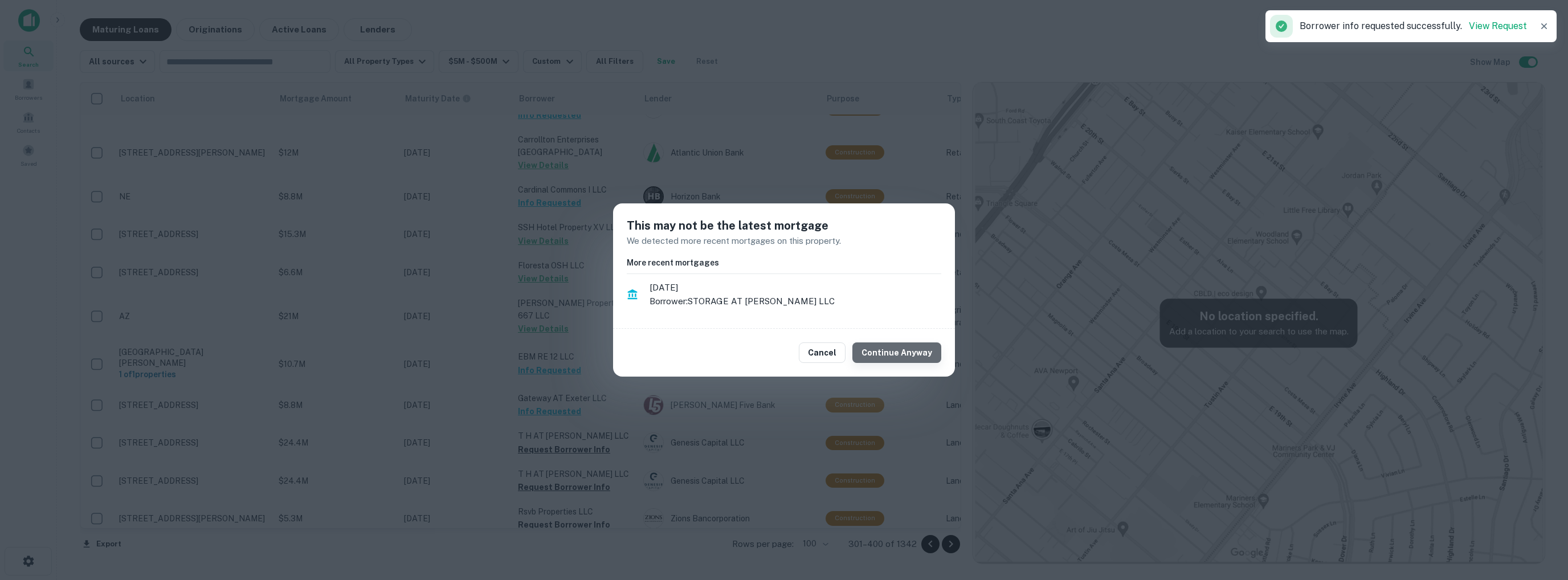
click at [908, 349] on button "Continue Anyway" at bounding box center [896, 352] width 88 height 20
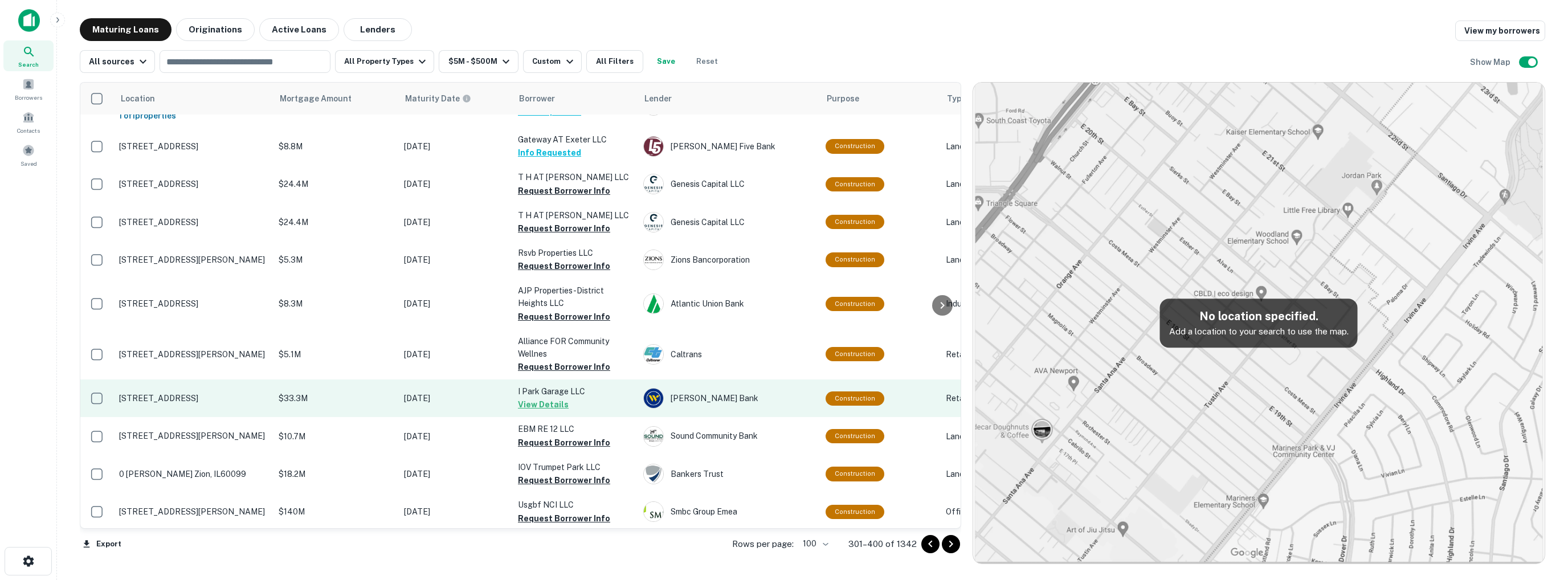
scroll to position [3664, 0]
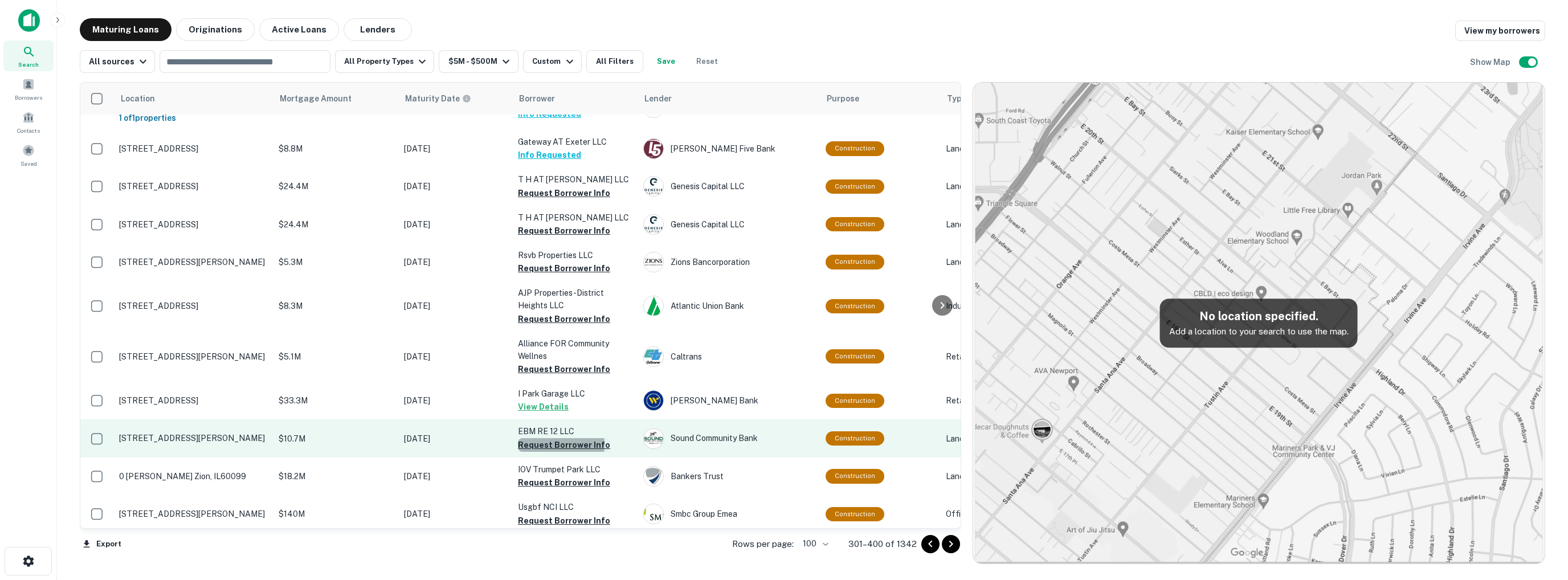
click at [547, 438] on button "Request Borrower Info" at bounding box center [565, 445] width 93 height 13
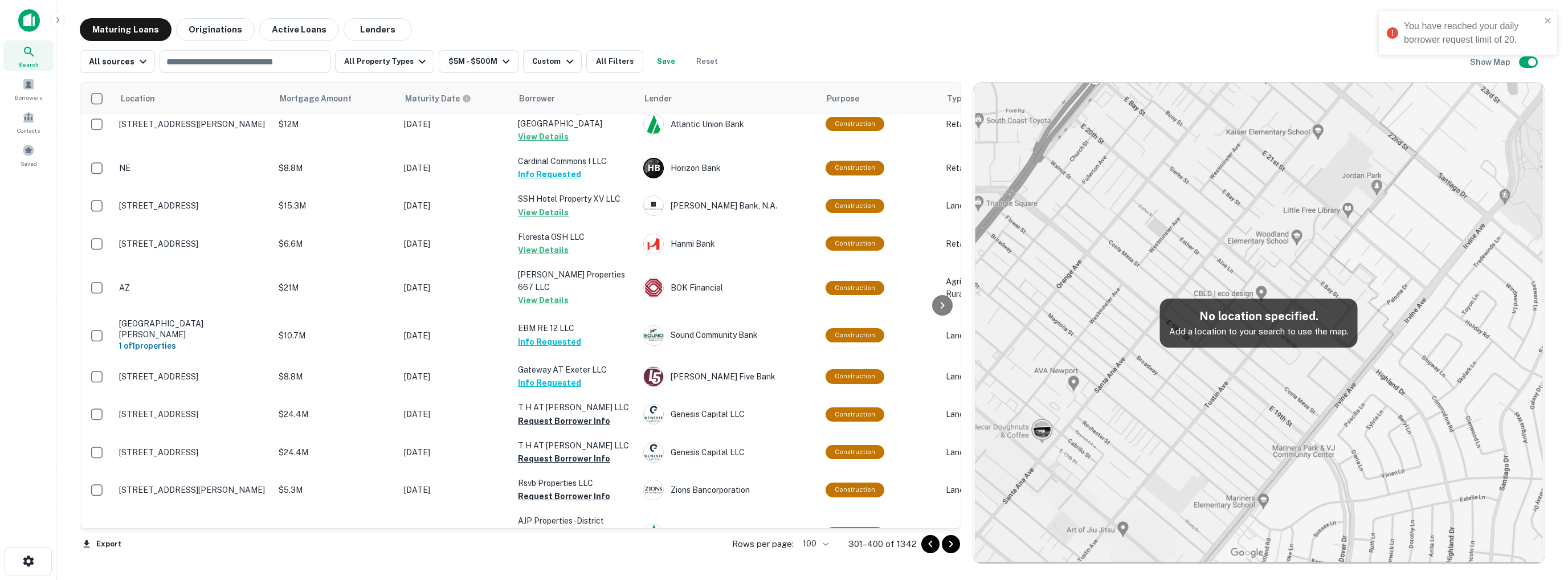
scroll to position [3265, 0]
